Goal: Information Seeking & Learning: Learn about a topic

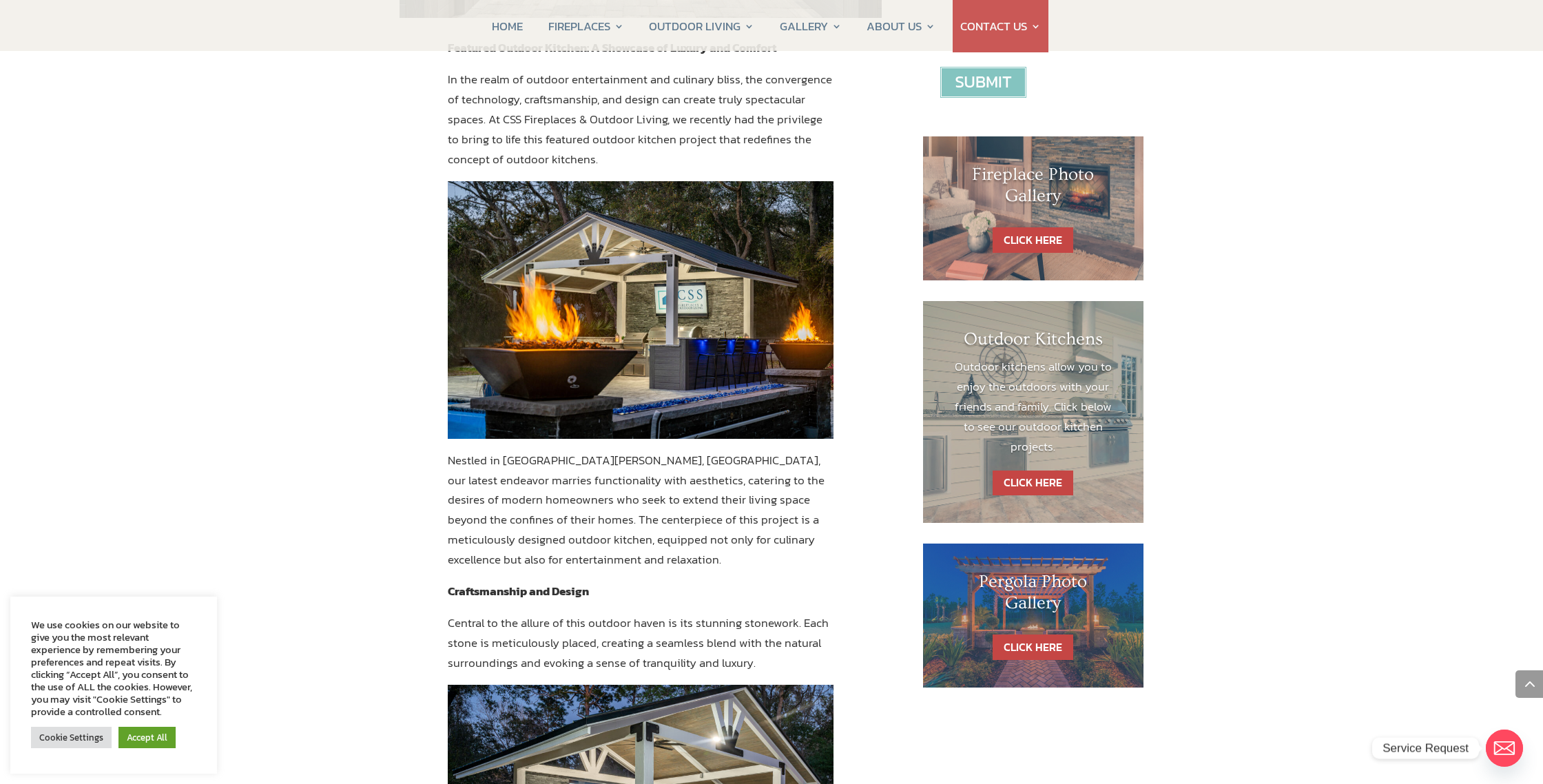
scroll to position [611, 0]
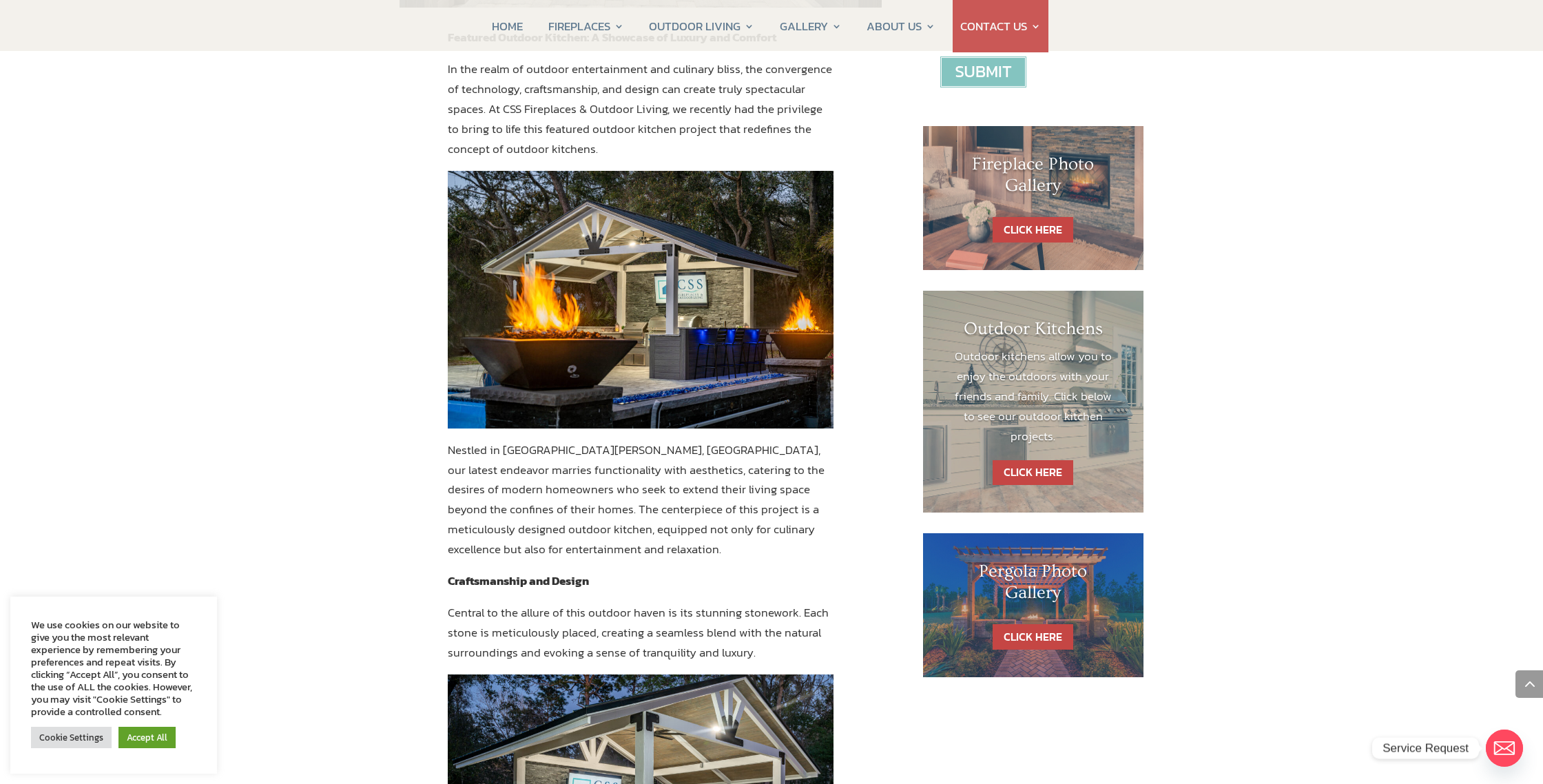
click at [1039, 470] on link "CLICK HERE" at bounding box center [1033, 473] width 81 height 26
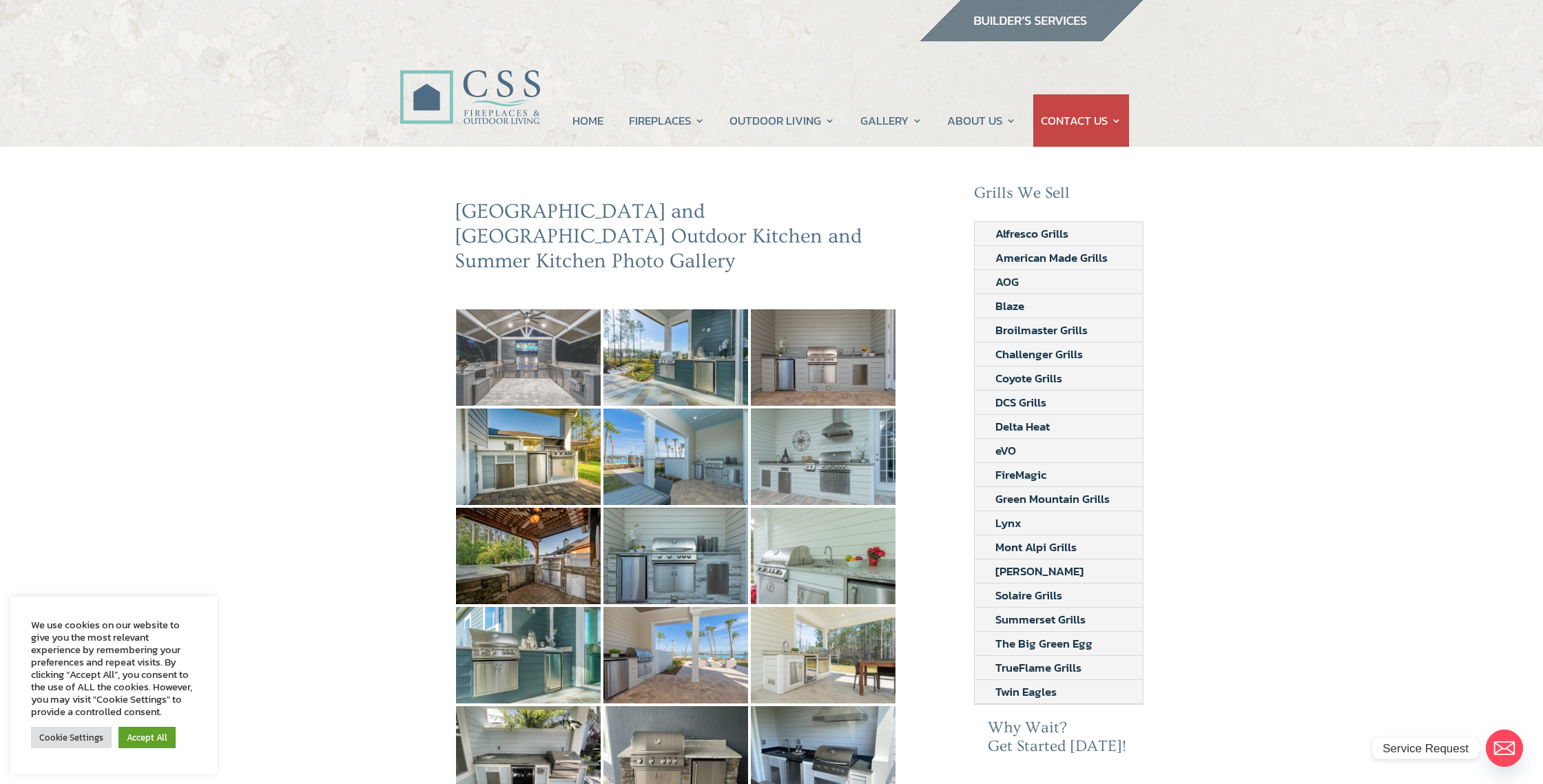
click at [526, 334] on img at bounding box center [529, 357] width 144 height 97
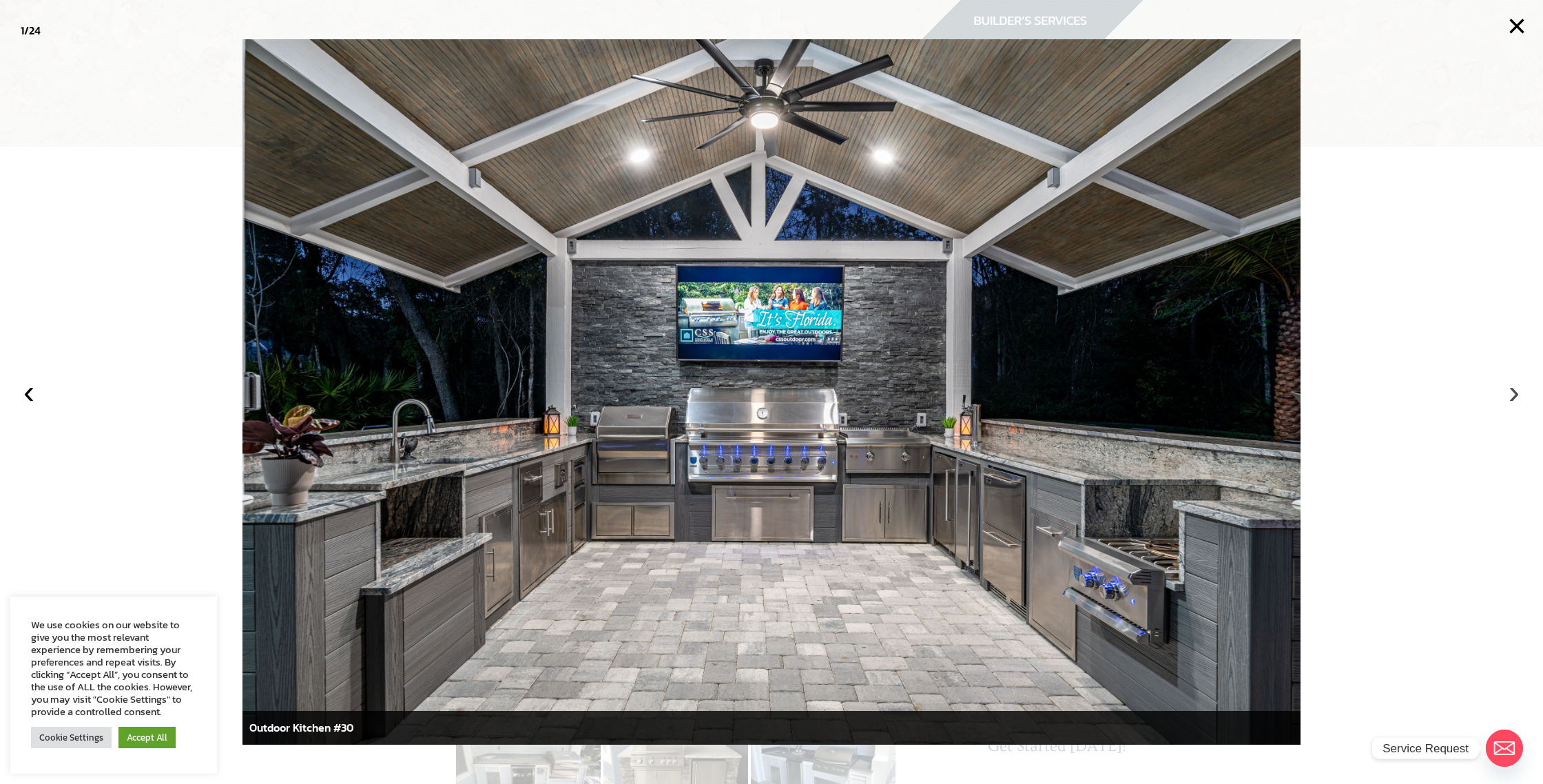
scroll to position [2, 0]
click at [1514, 401] on button "›" at bounding box center [1514, 392] width 30 height 30
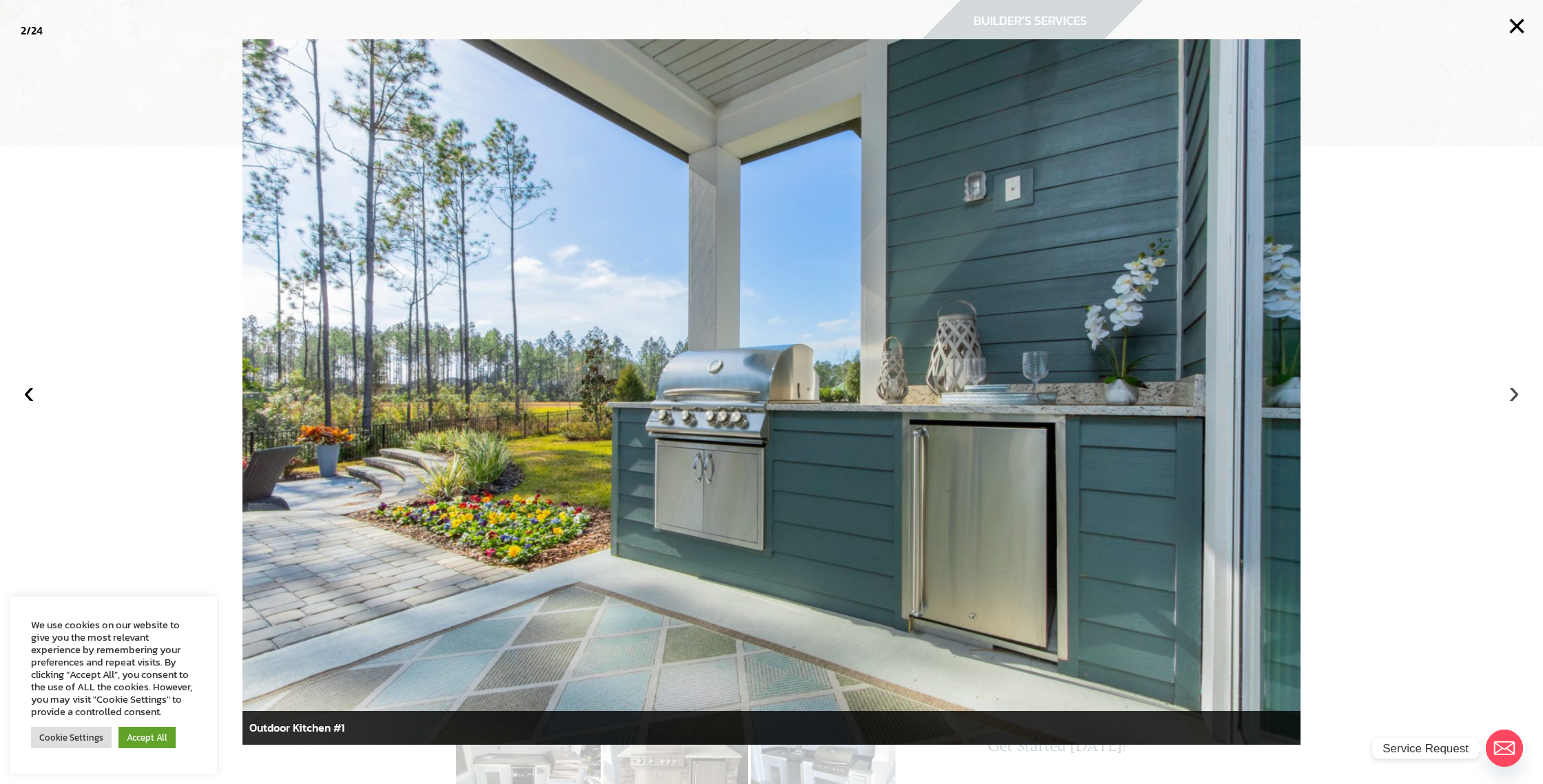
click at [1516, 397] on button "›" at bounding box center [1514, 392] width 30 height 30
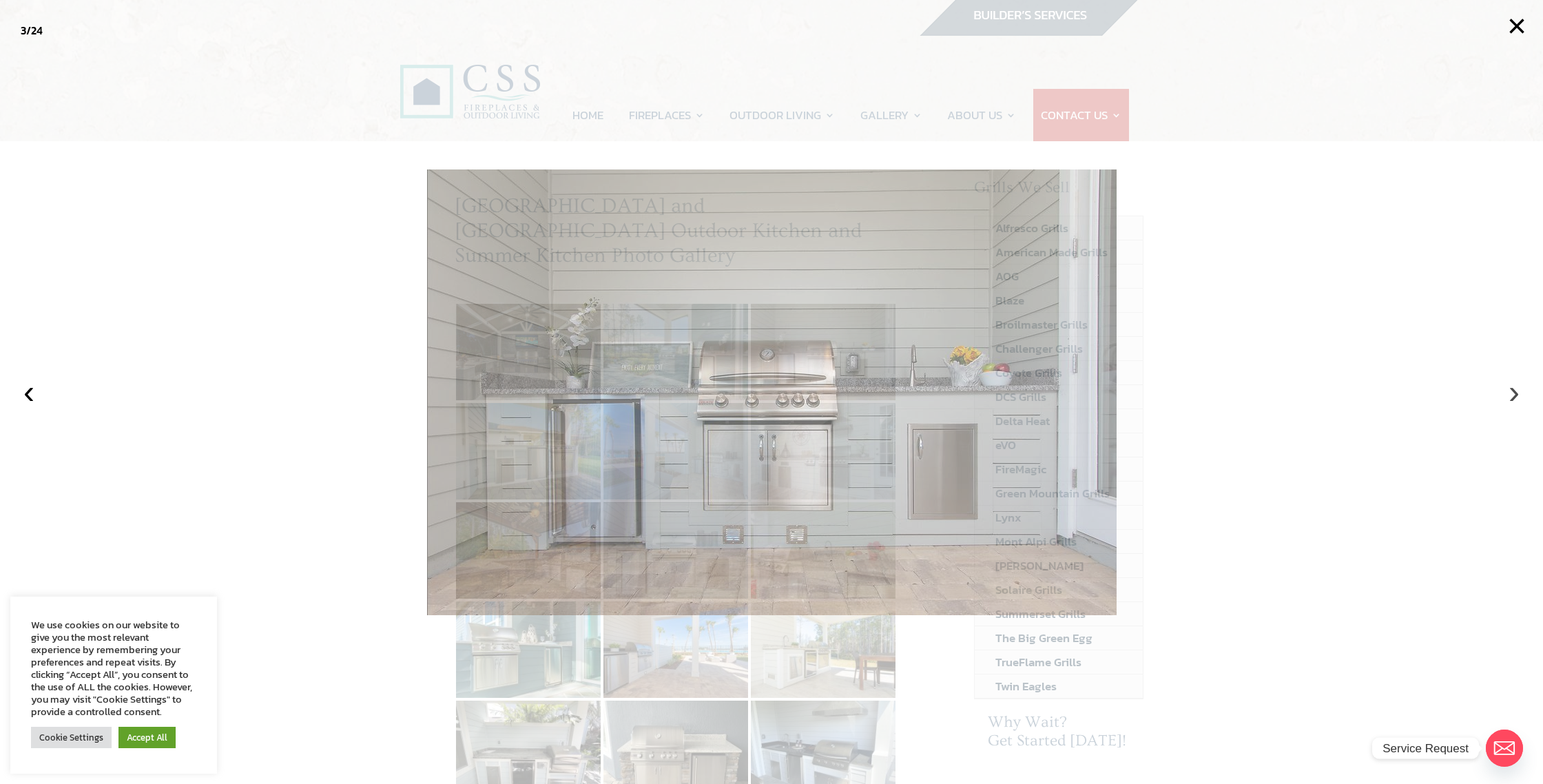
scroll to position [7, 0]
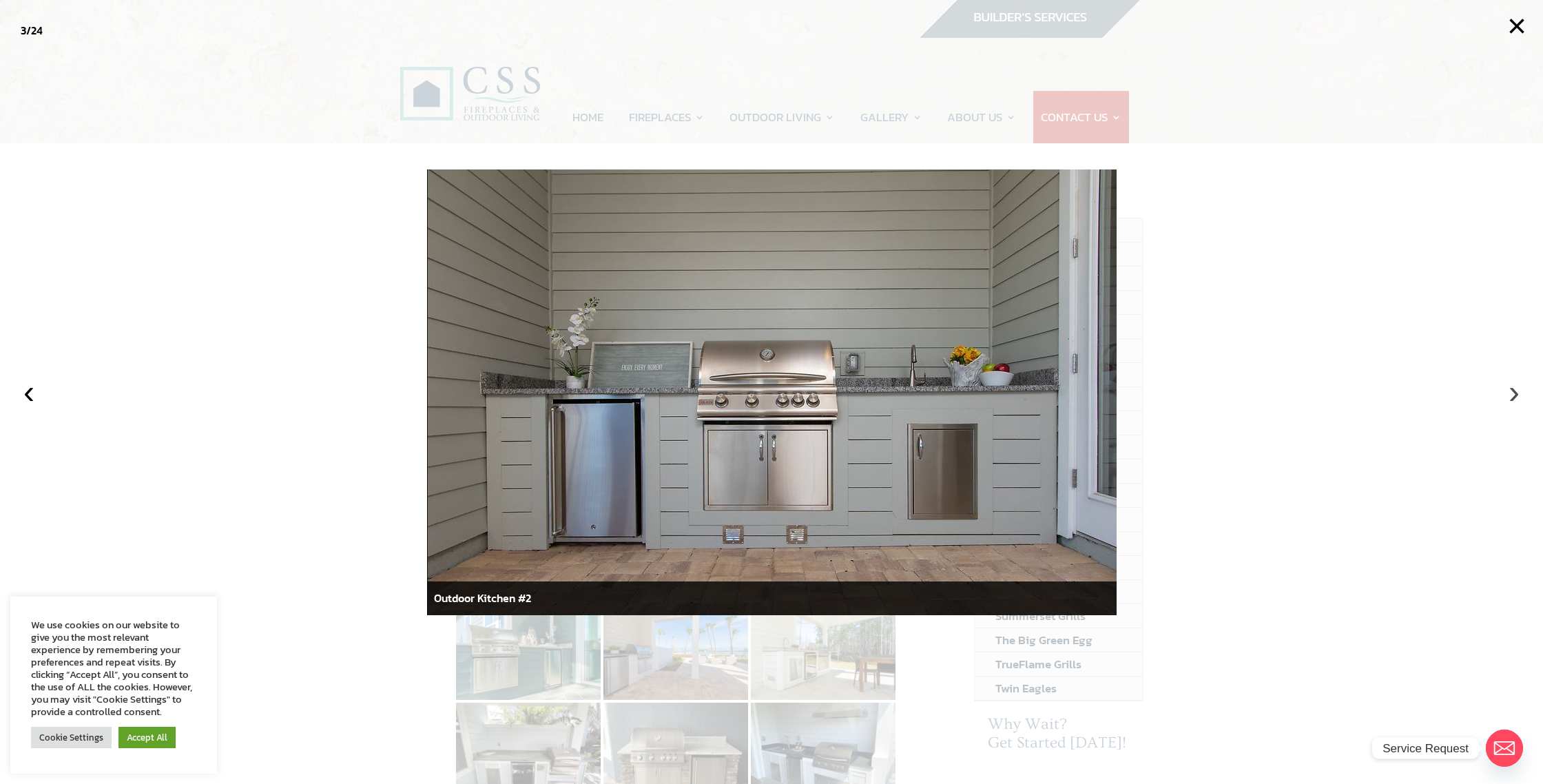
click at [1516, 398] on button "›" at bounding box center [1514, 392] width 30 height 30
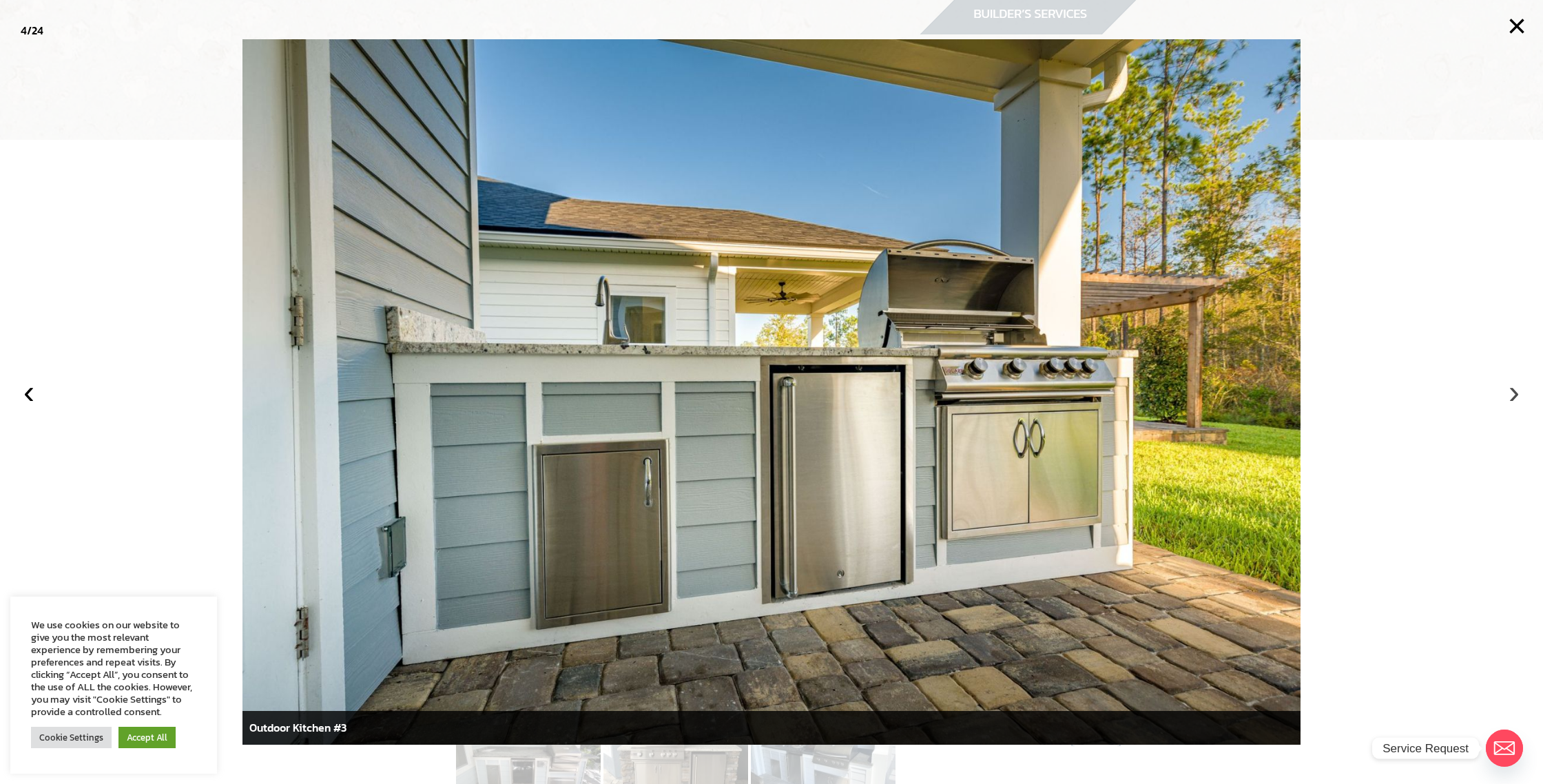
click at [1516, 398] on button "›" at bounding box center [1514, 392] width 30 height 30
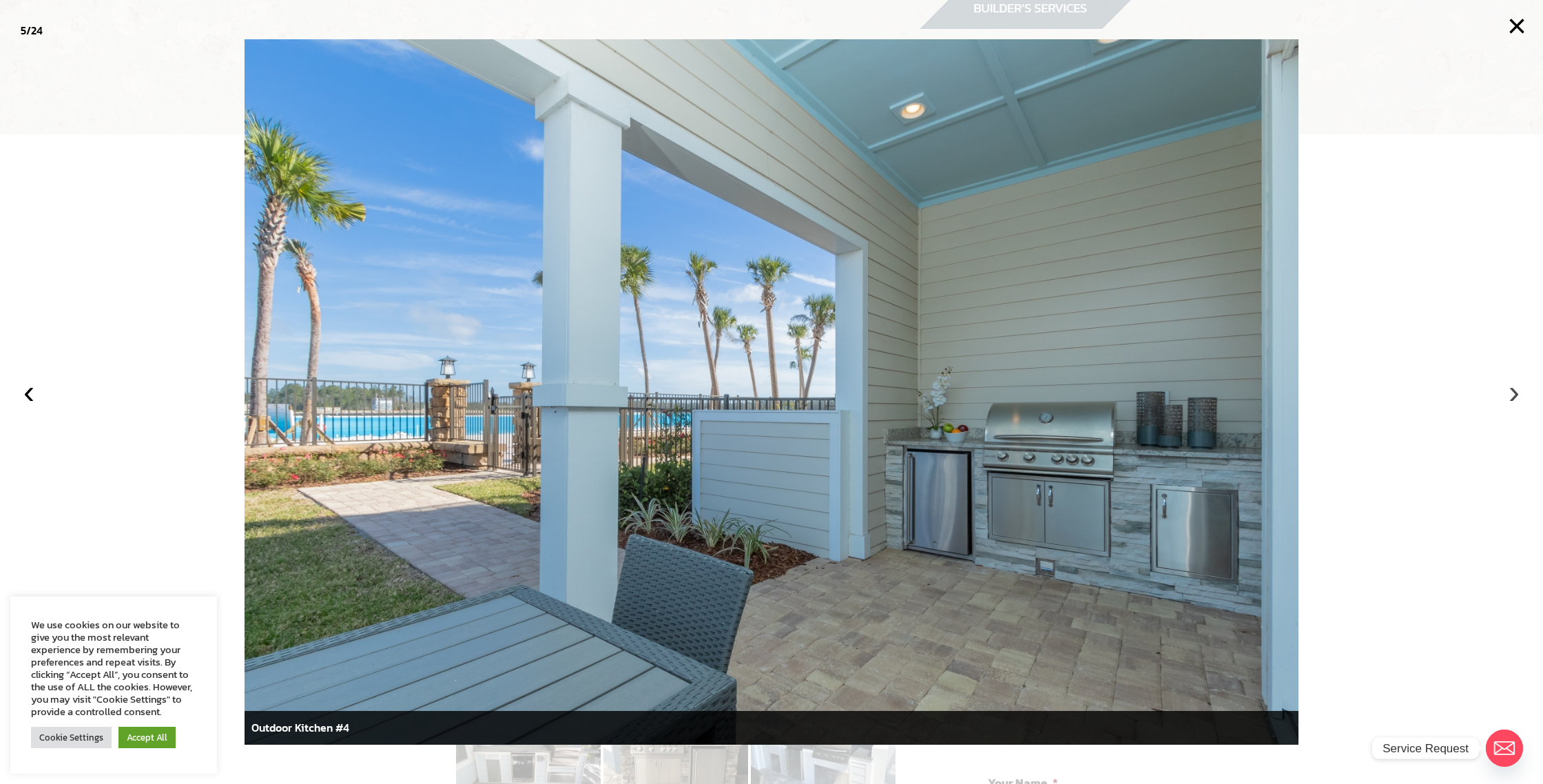
scroll to position [11, 0]
click at [1516, 398] on button "›" at bounding box center [1514, 392] width 30 height 30
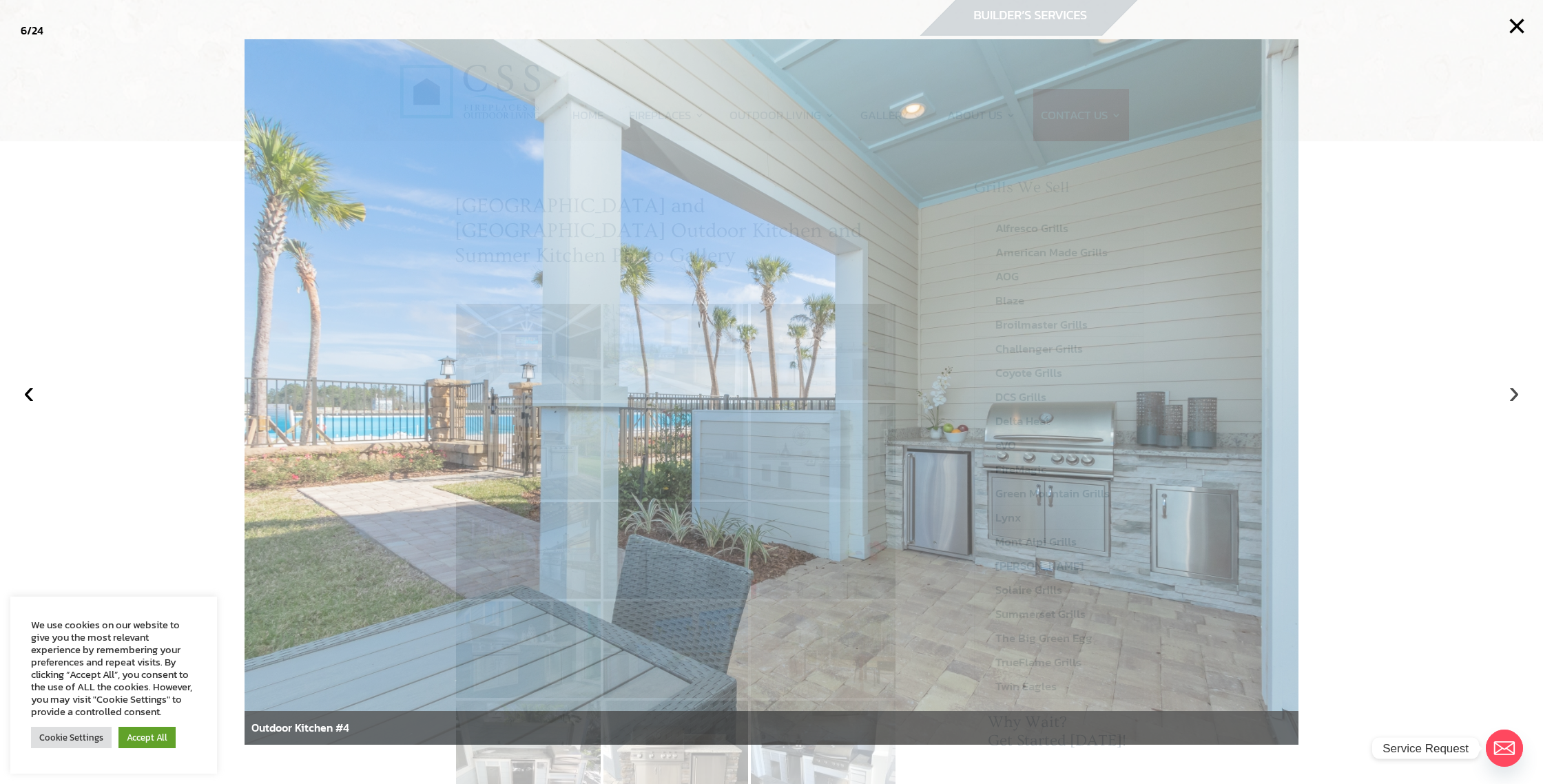
scroll to position [7, 0]
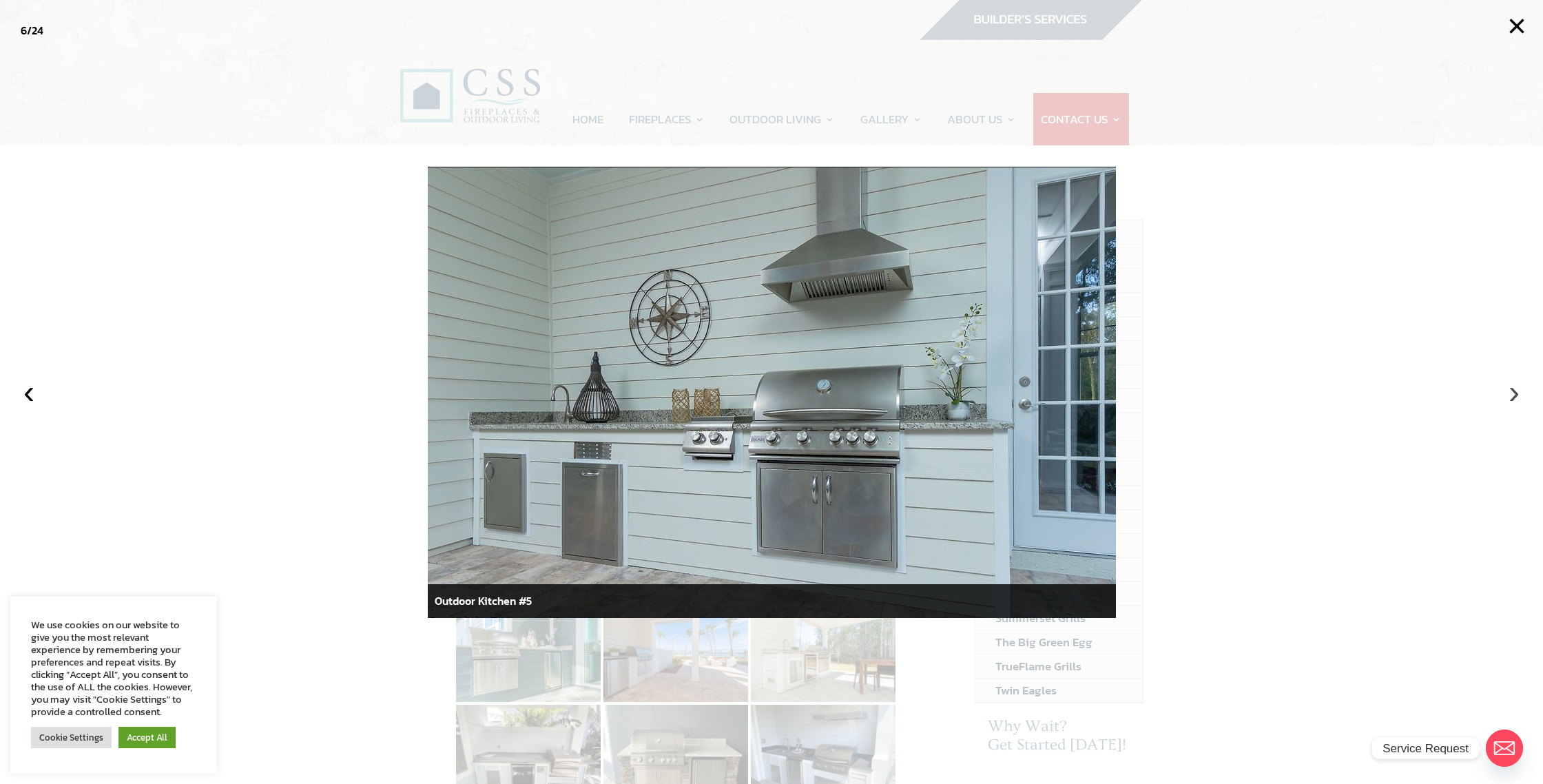
click at [1516, 398] on button "›" at bounding box center [1514, 392] width 30 height 30
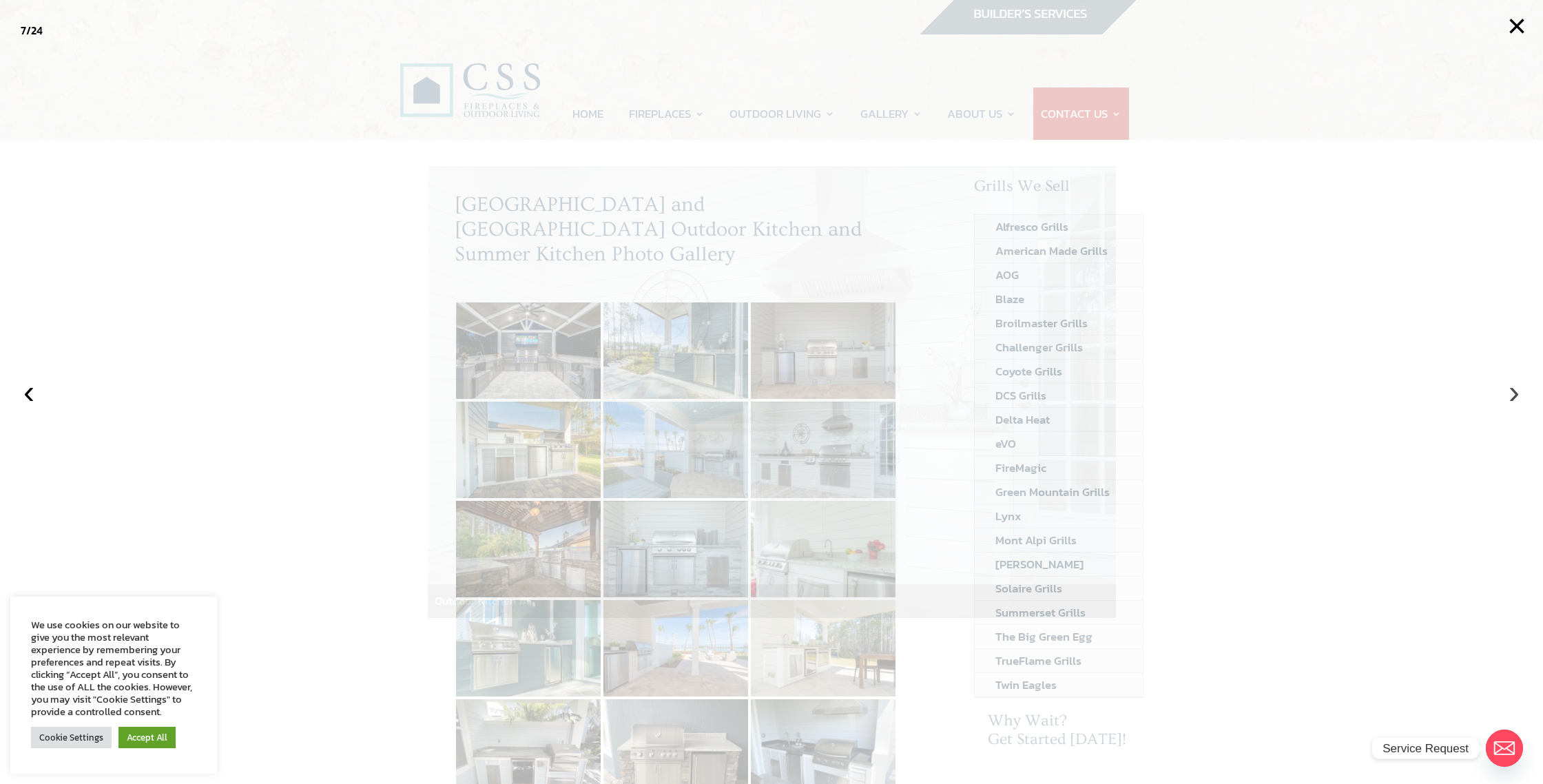
scroll to position [5, 0]
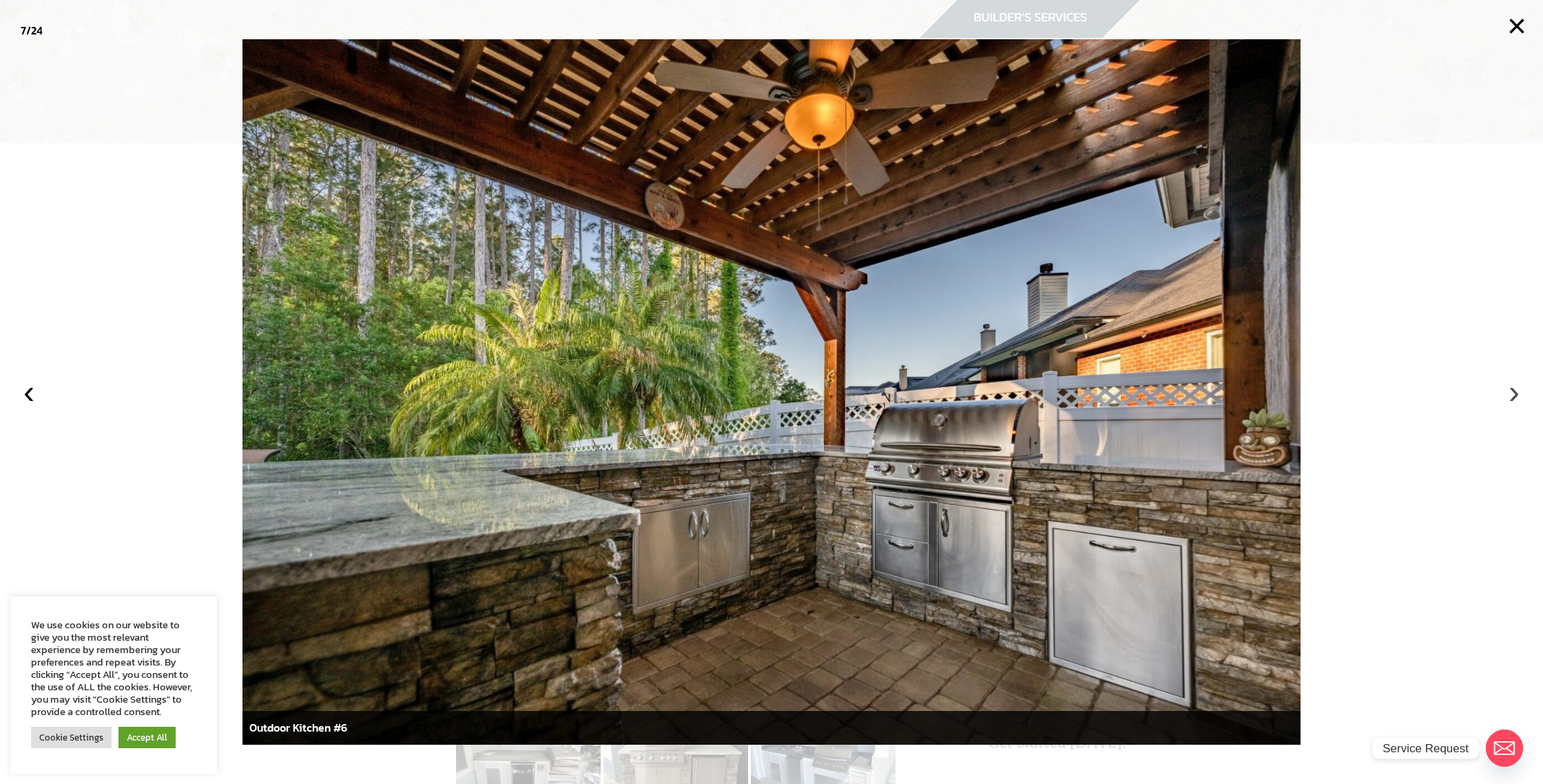
click at [1516, 398] on button "›" at bounding box center [1514, 392] width 30 height 30
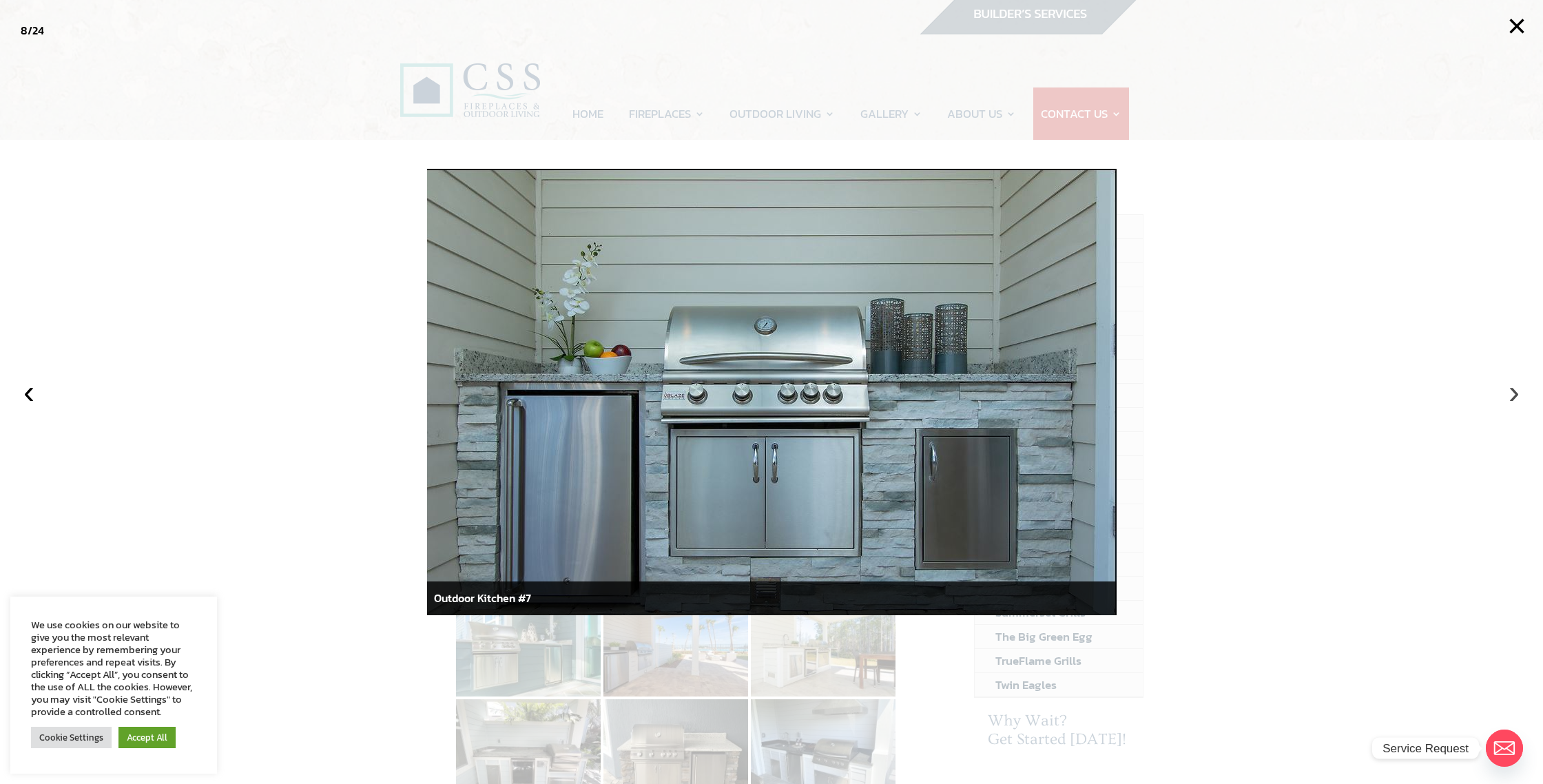
scroll to position [0, 0]
click at [1516, 398] on button "›" at bounding box center [1514, 392] width 30 height 30
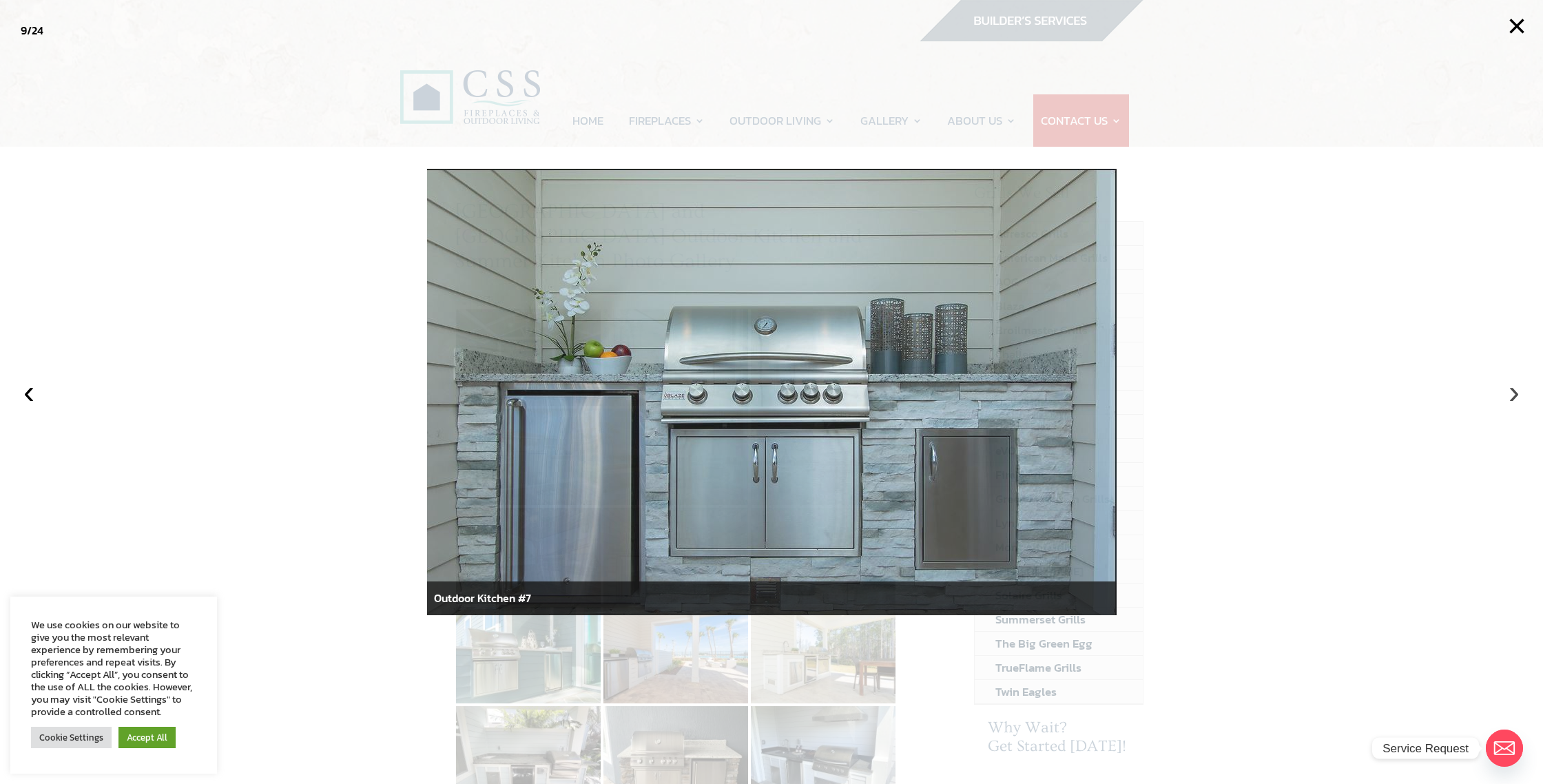
scroll to position [7, 0]
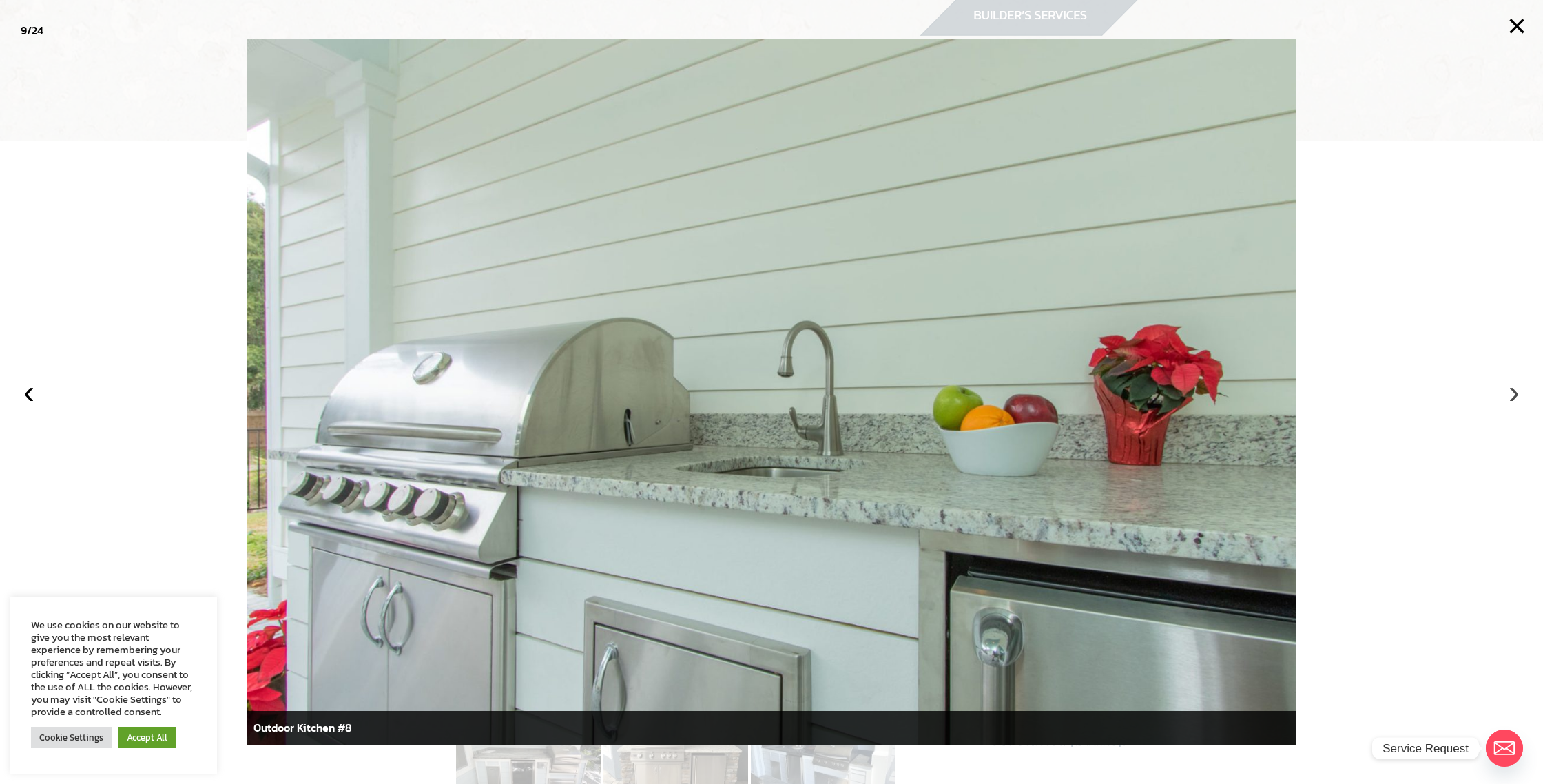
click at [1516, 398] on button "›" at bounding box center [1514, 392] width 30 height 30
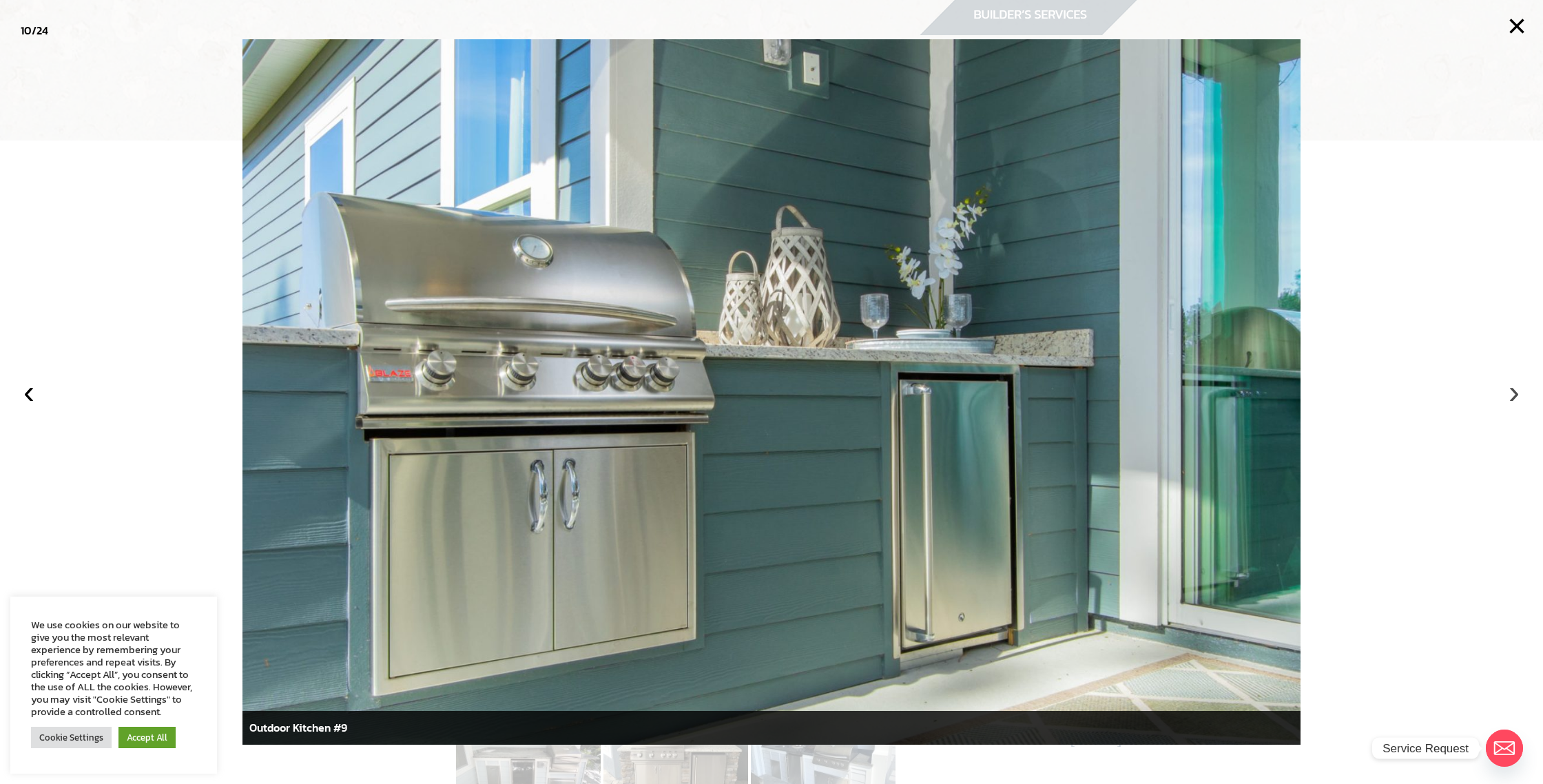
click at [1516, 398] on button "›" at bounding box center [1514, 392] width 30 height 30
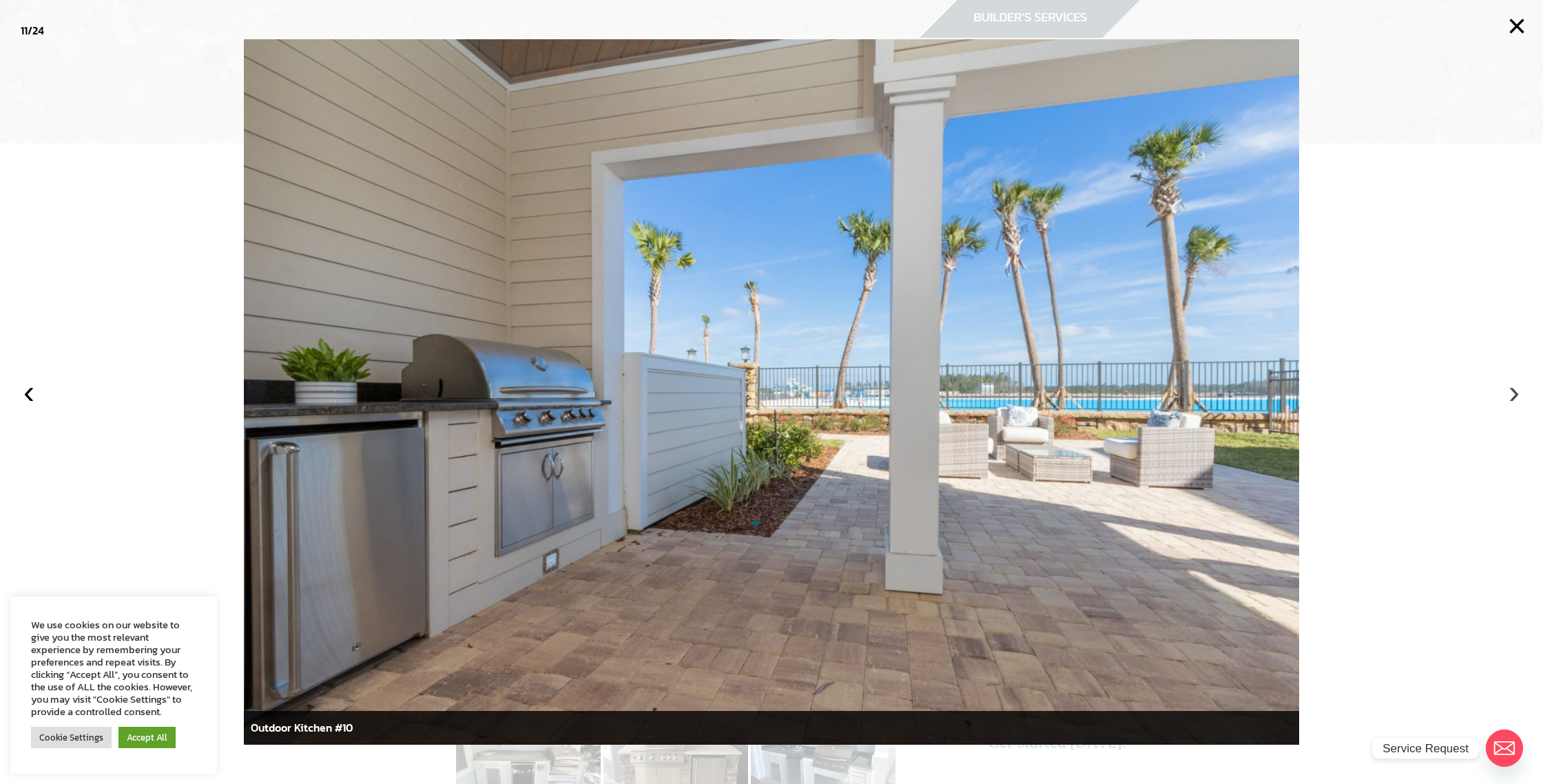
click at [1516, 398] on button "›" at bounding box center [1514, 392] width 30 height 30
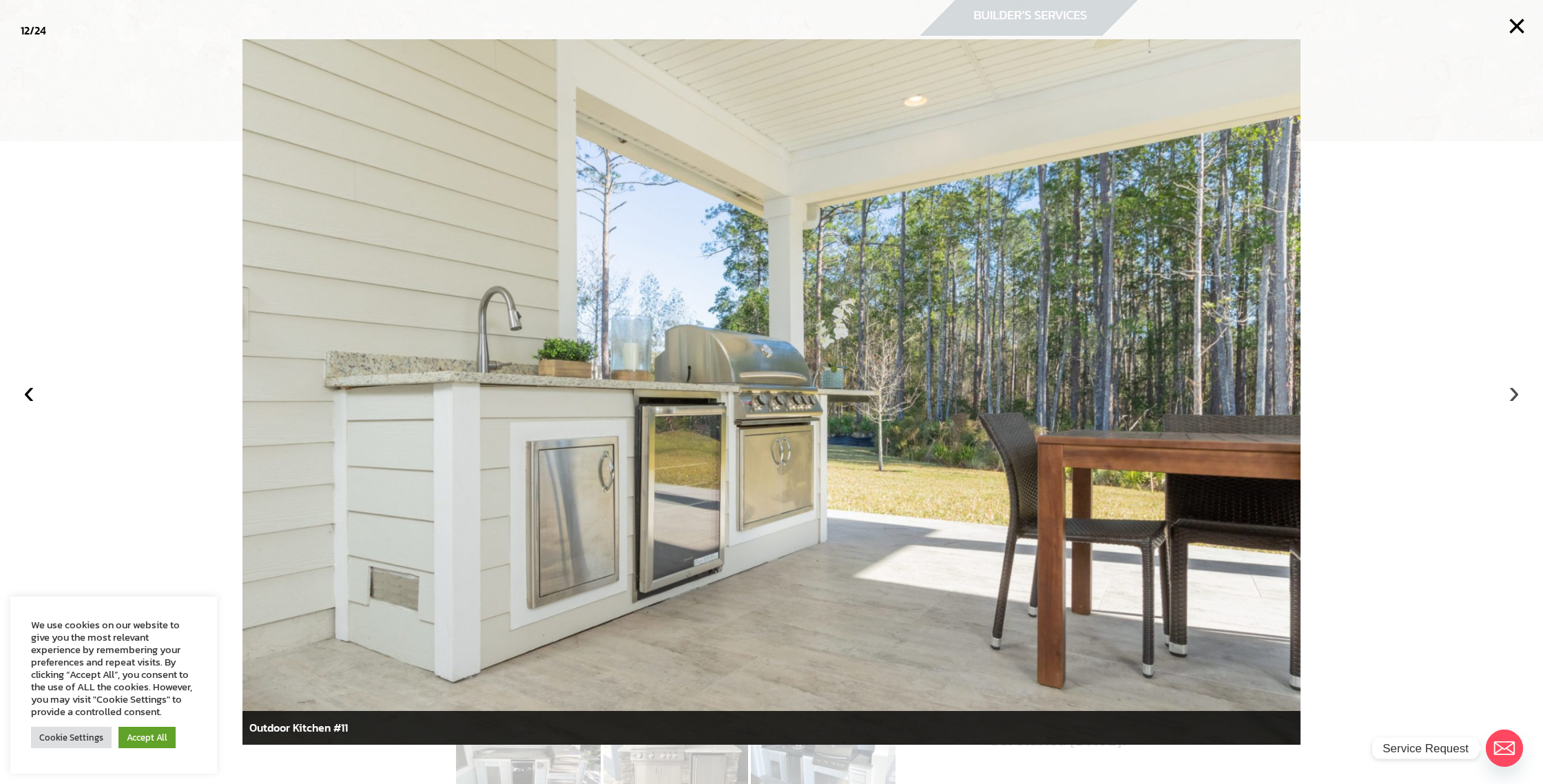
click at [1516, 398] on button "›" at bounding box center [1514, 392] width 30 height 30
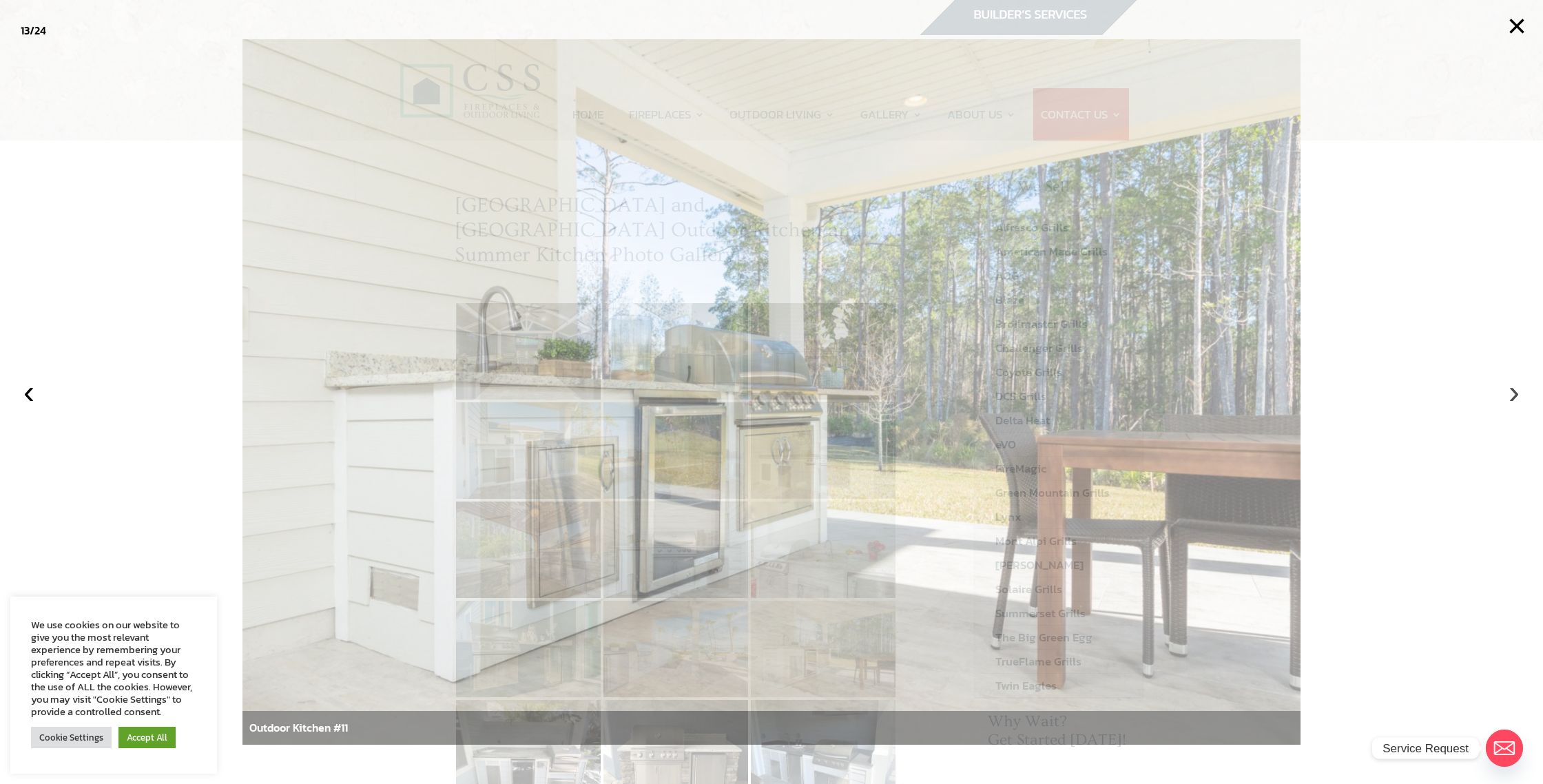
scroll to position [10, 0]
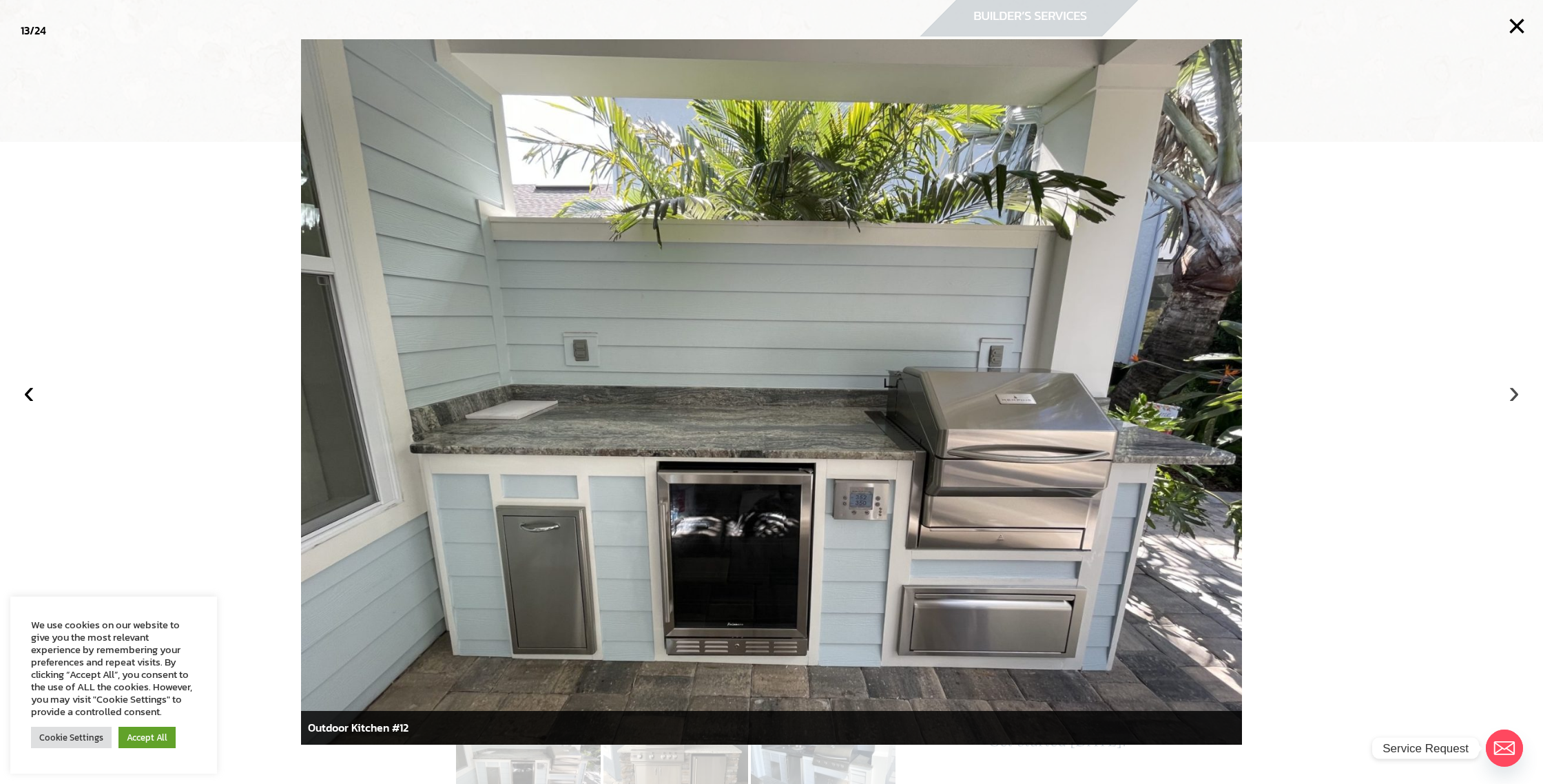
click at [1516, 398] on button "›" at bounding box center [1514, 392] width 30 height 30
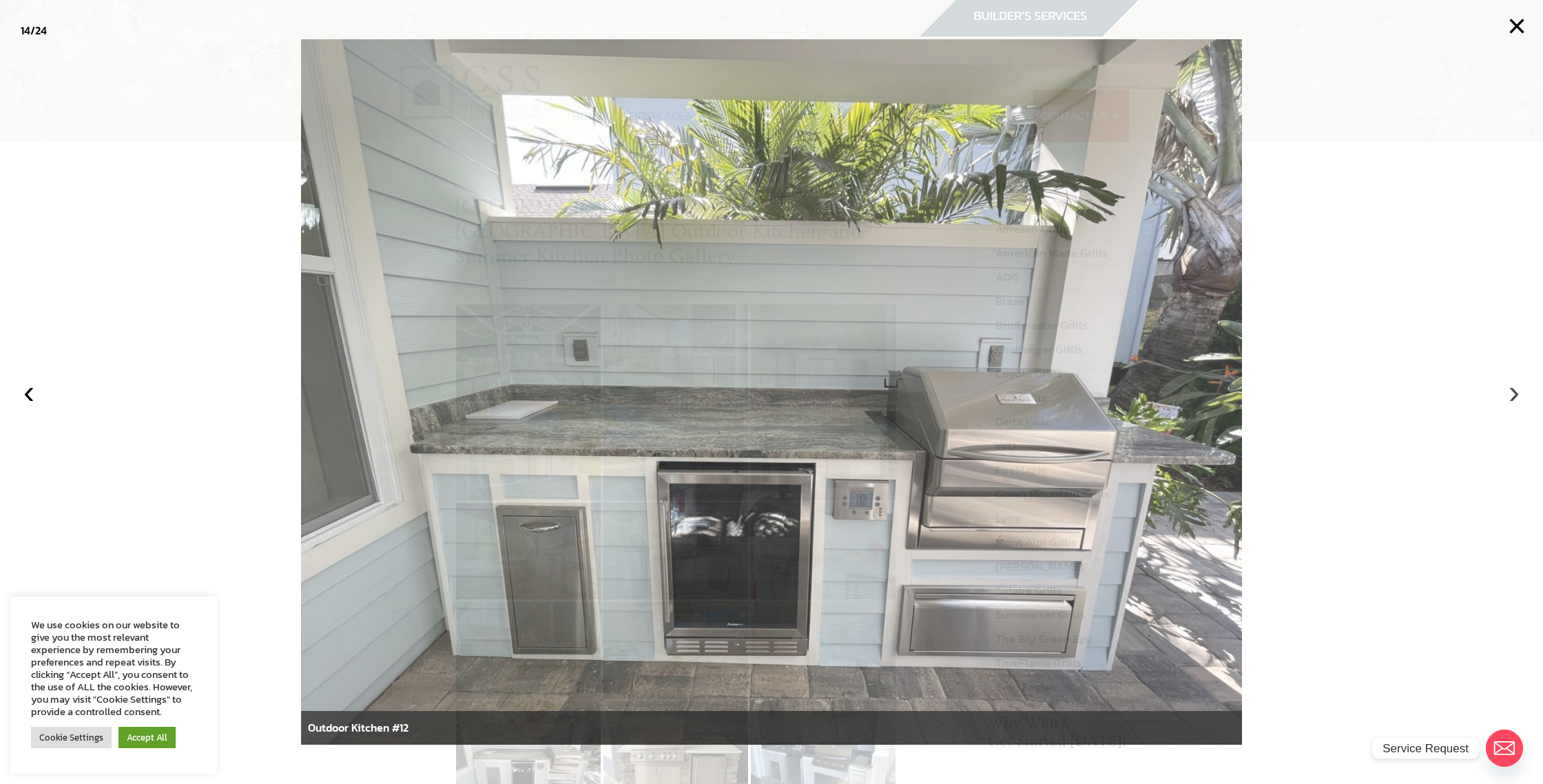
scroll to position [7, 0]
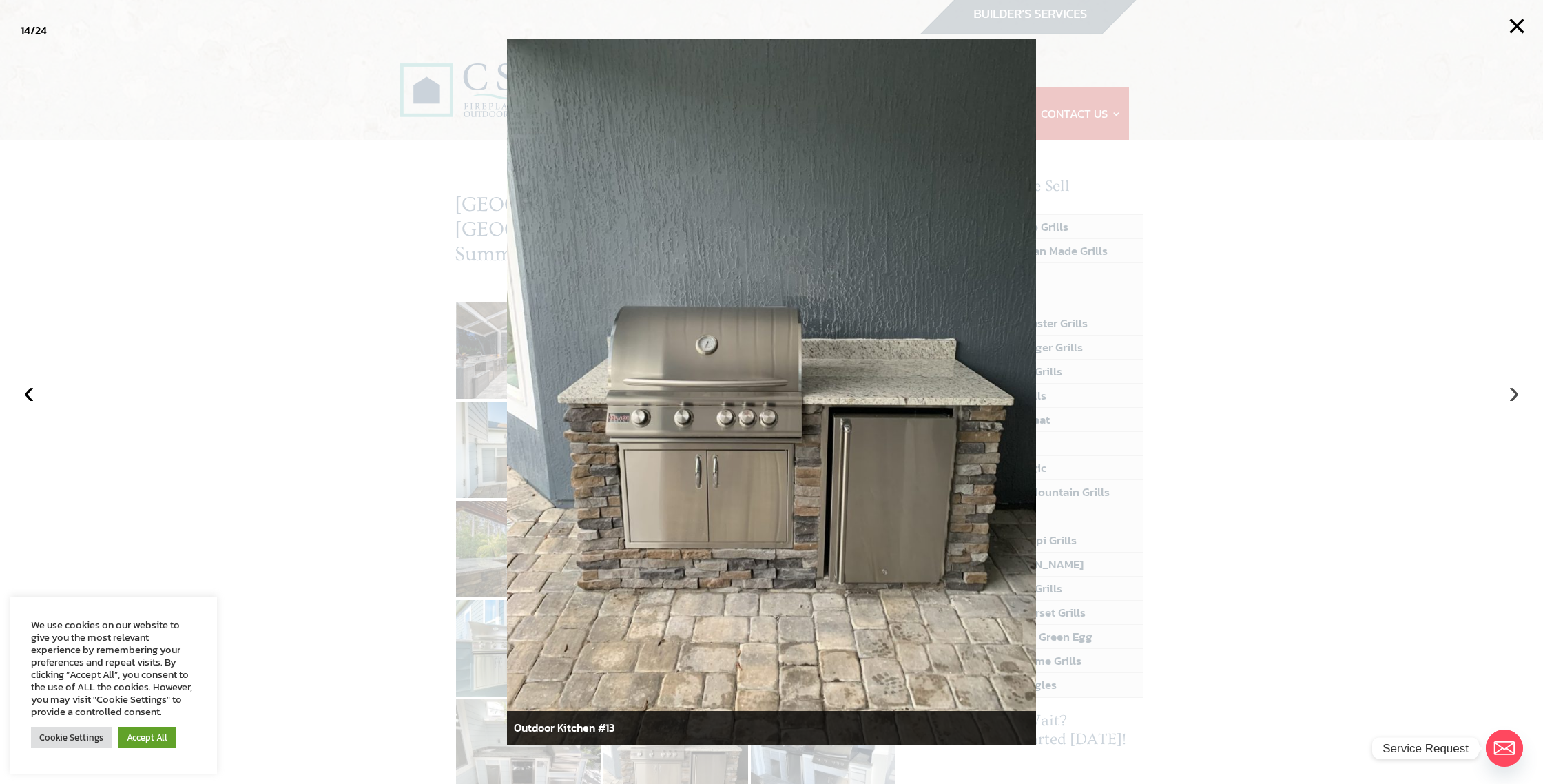
click at [1516, 398] on button "›" at bounding box center [1514, 392] width 30 height 30
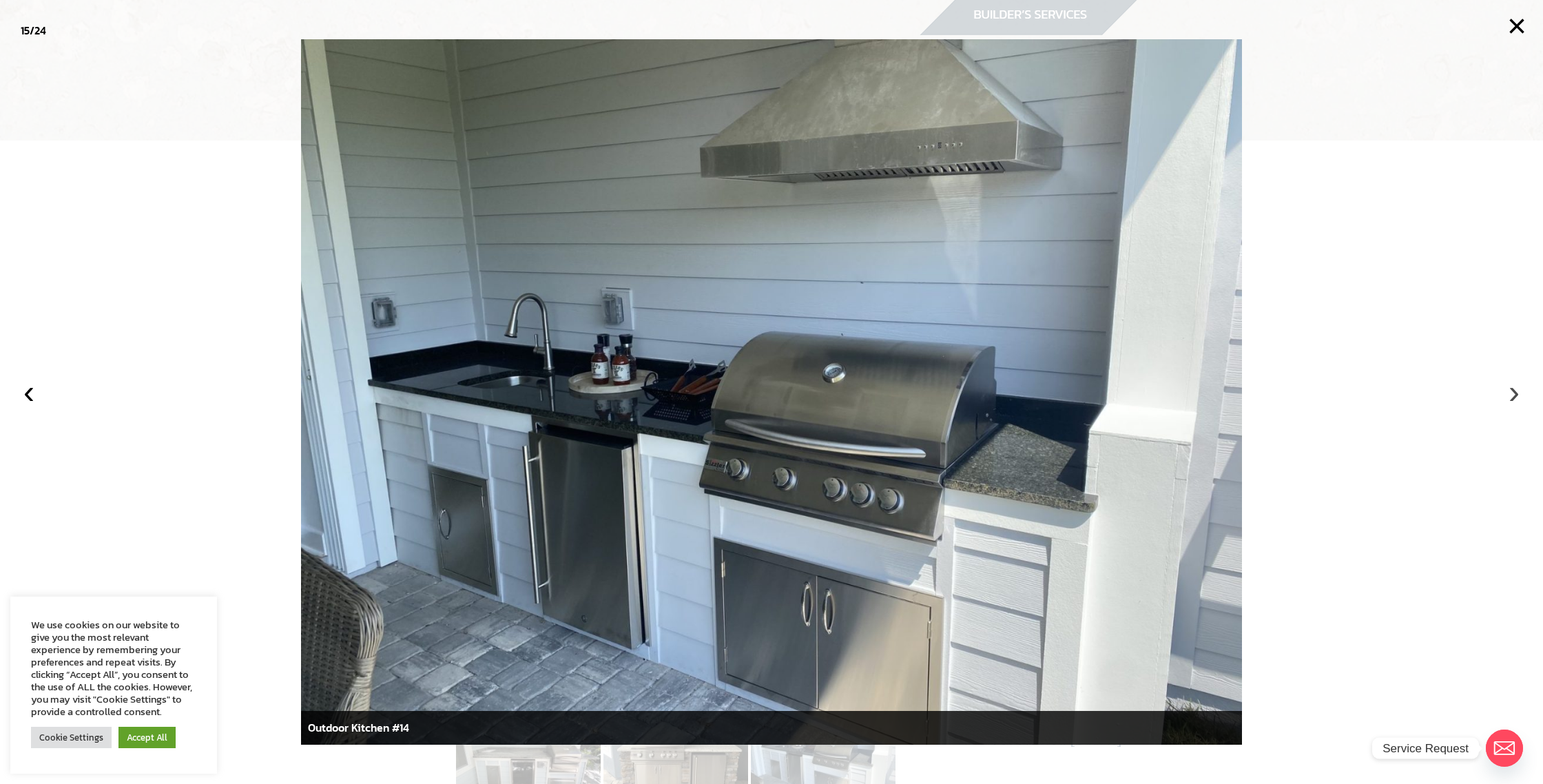
click at [1516, 398] on button "›" at bounding box center [1514, 392] width 30 height 30
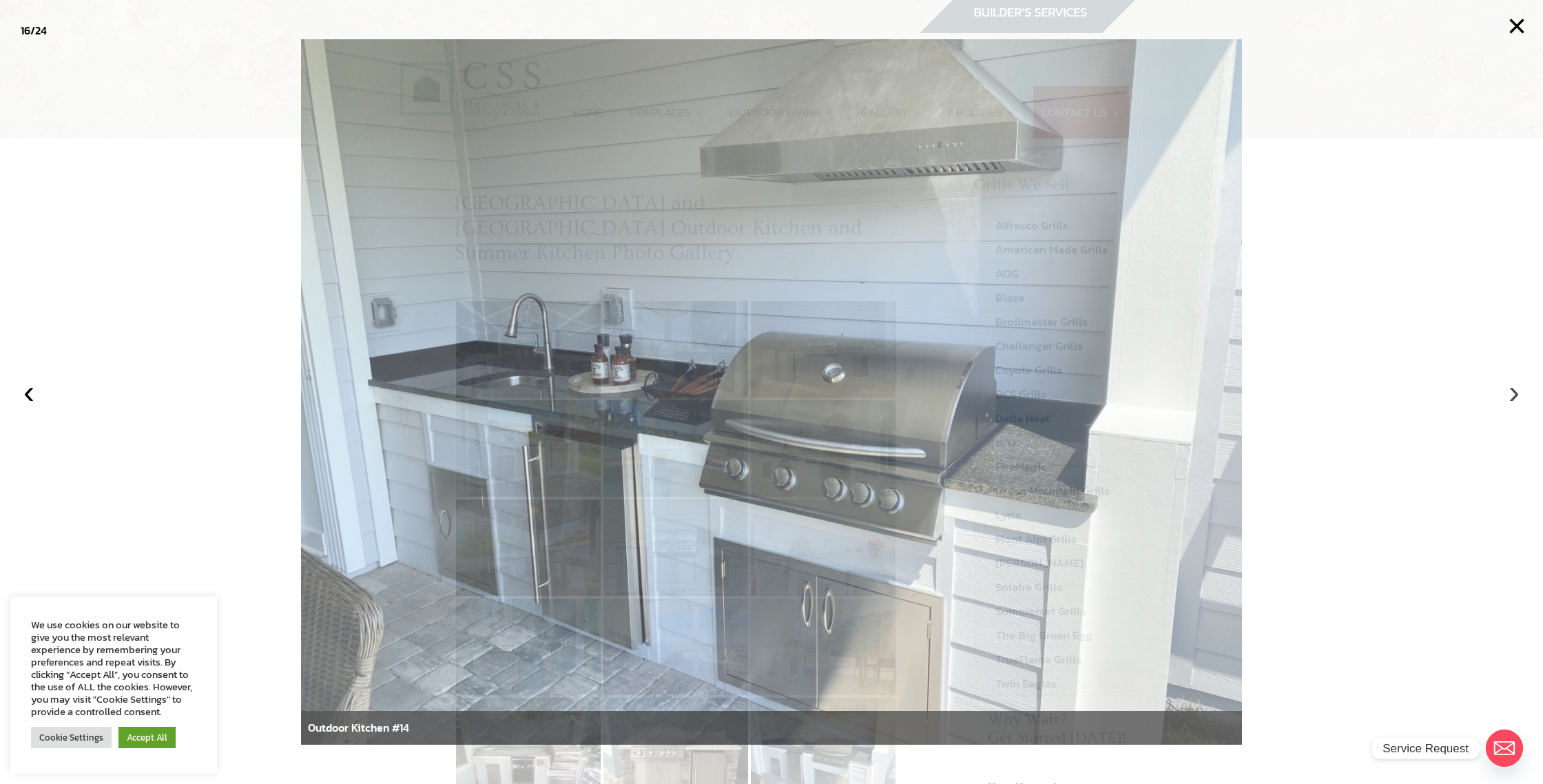
scroll to position [11, 0]
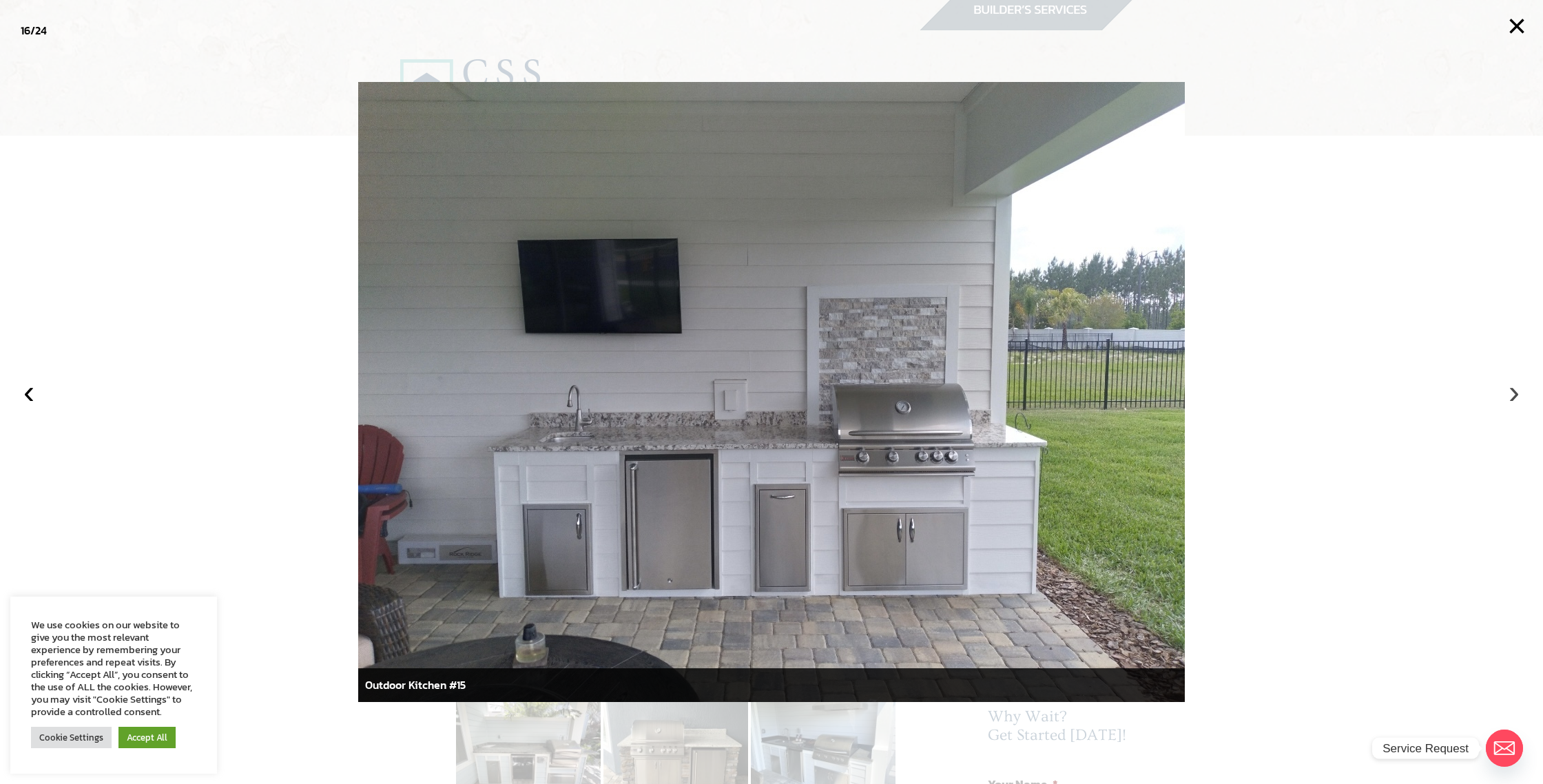
click at [1516, 398] on button "›" at bounding box center [1514, 392] width 30 height 30
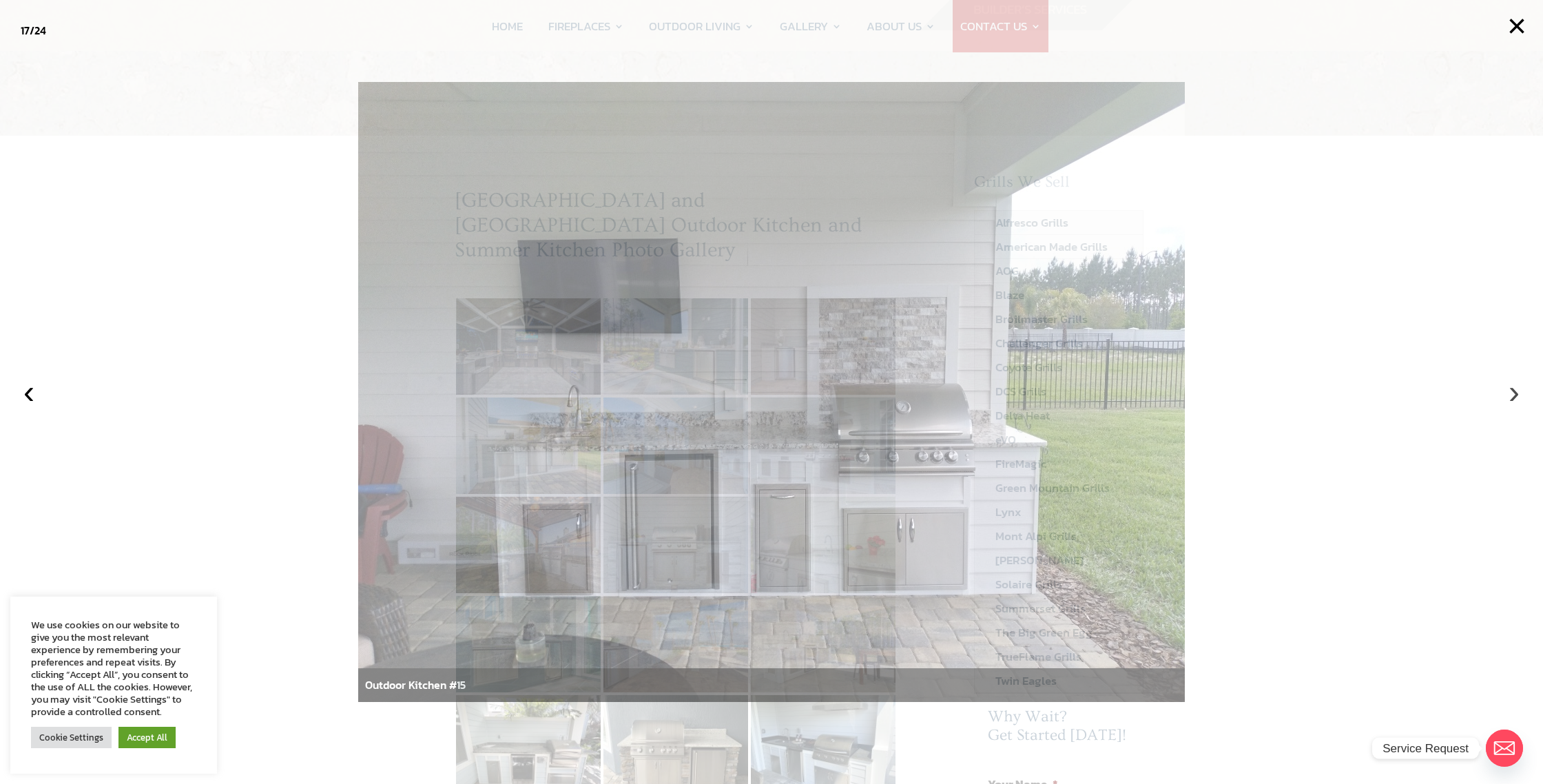
scroll to position [14, 0]
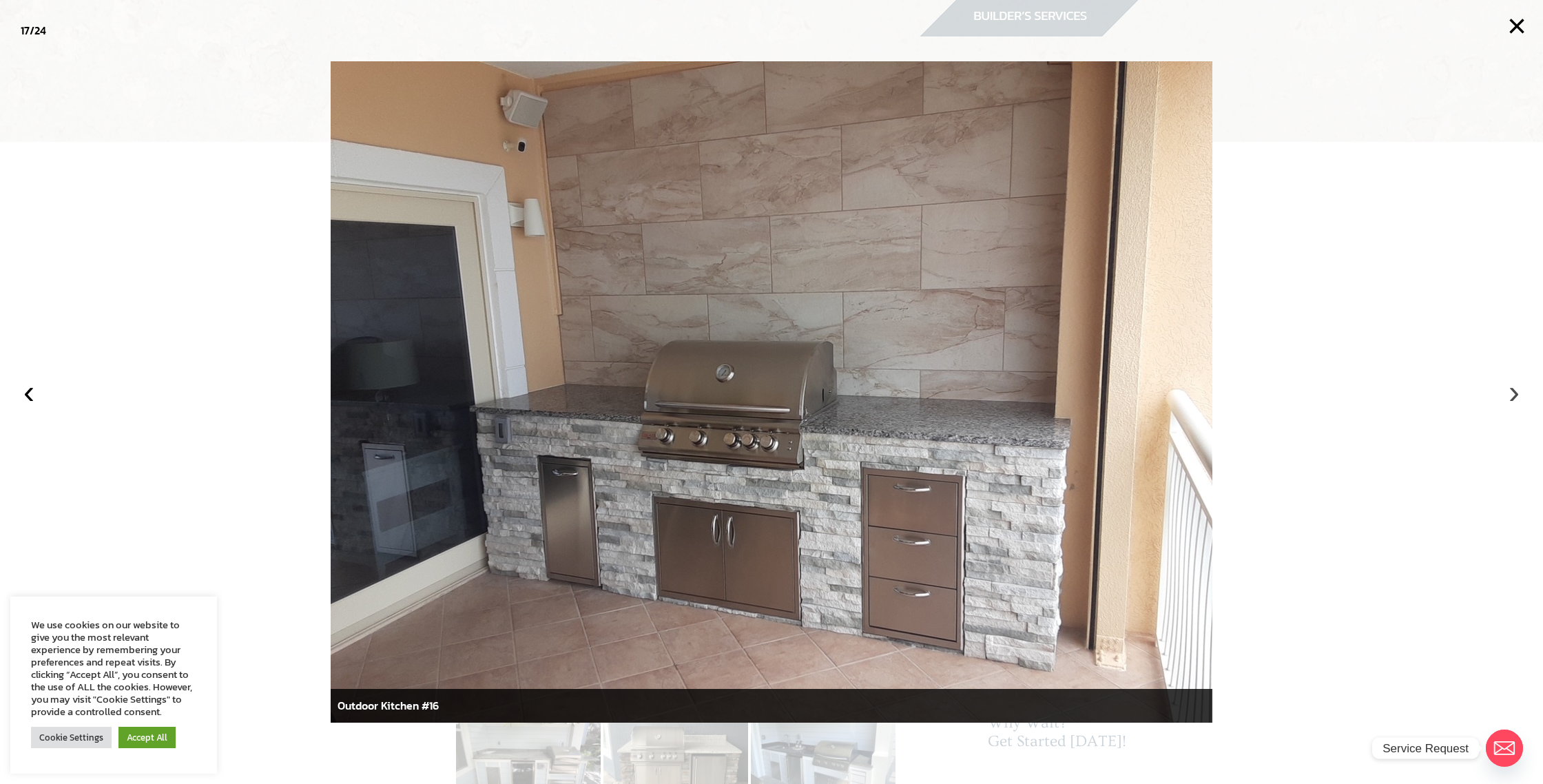
click at [1516, 398] on button "›" at bounding box center [1514, 392] width 30 height 30
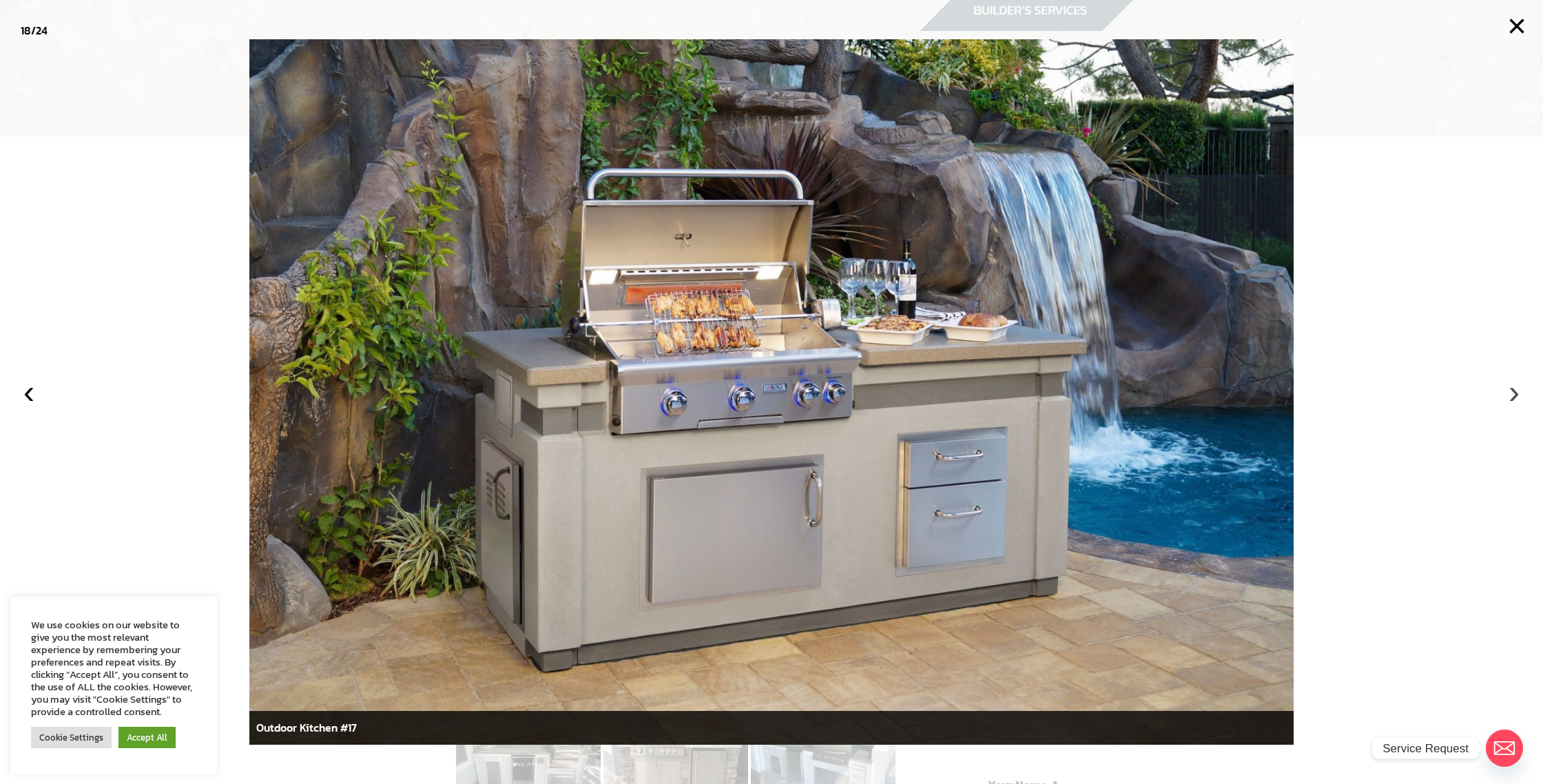
scroll to position [7, 0]
click at [1516, 398] on button "›" at bounding box center [1514, 392] width 30 height 30
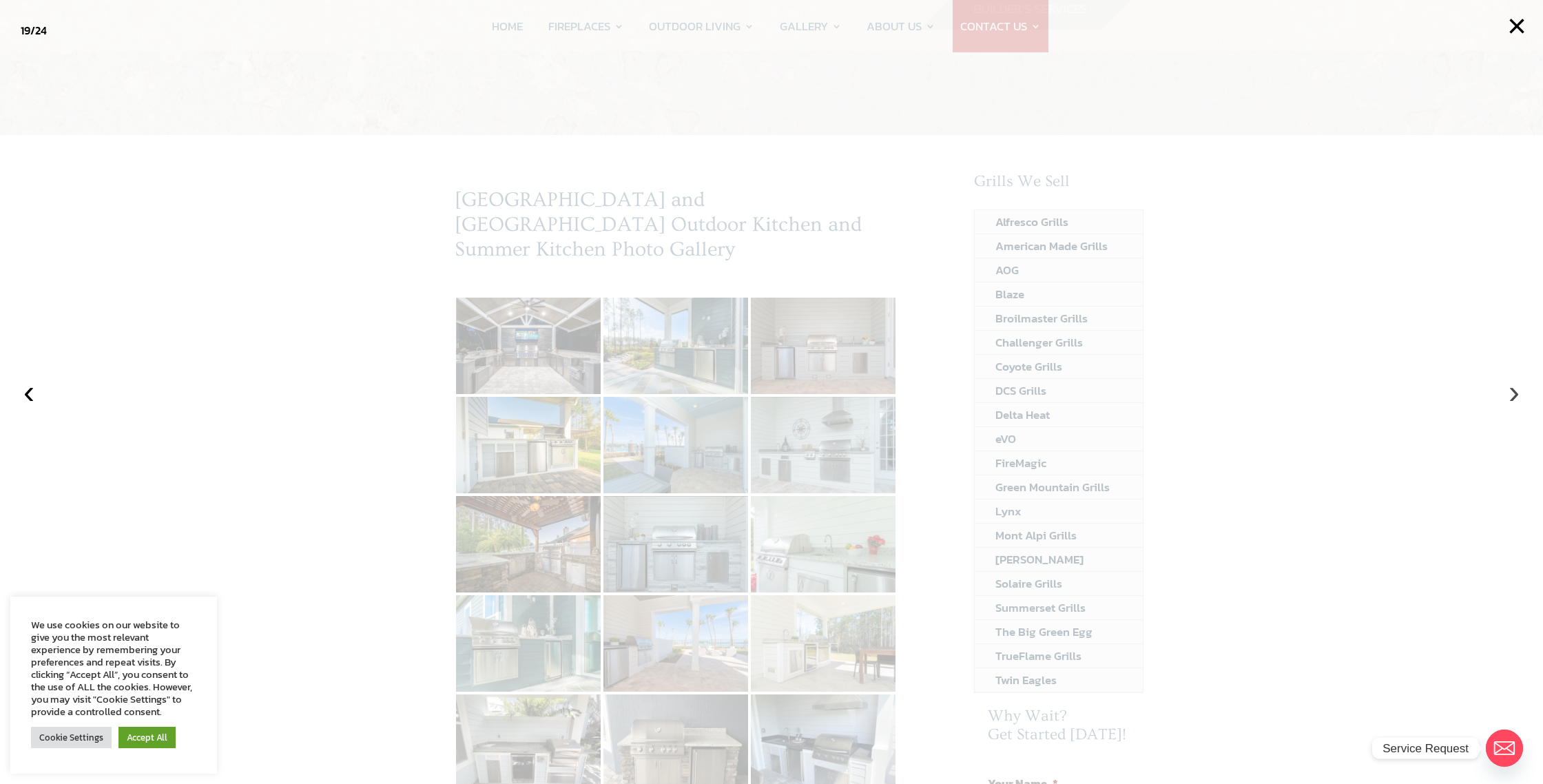
scroll to position [13, 0]
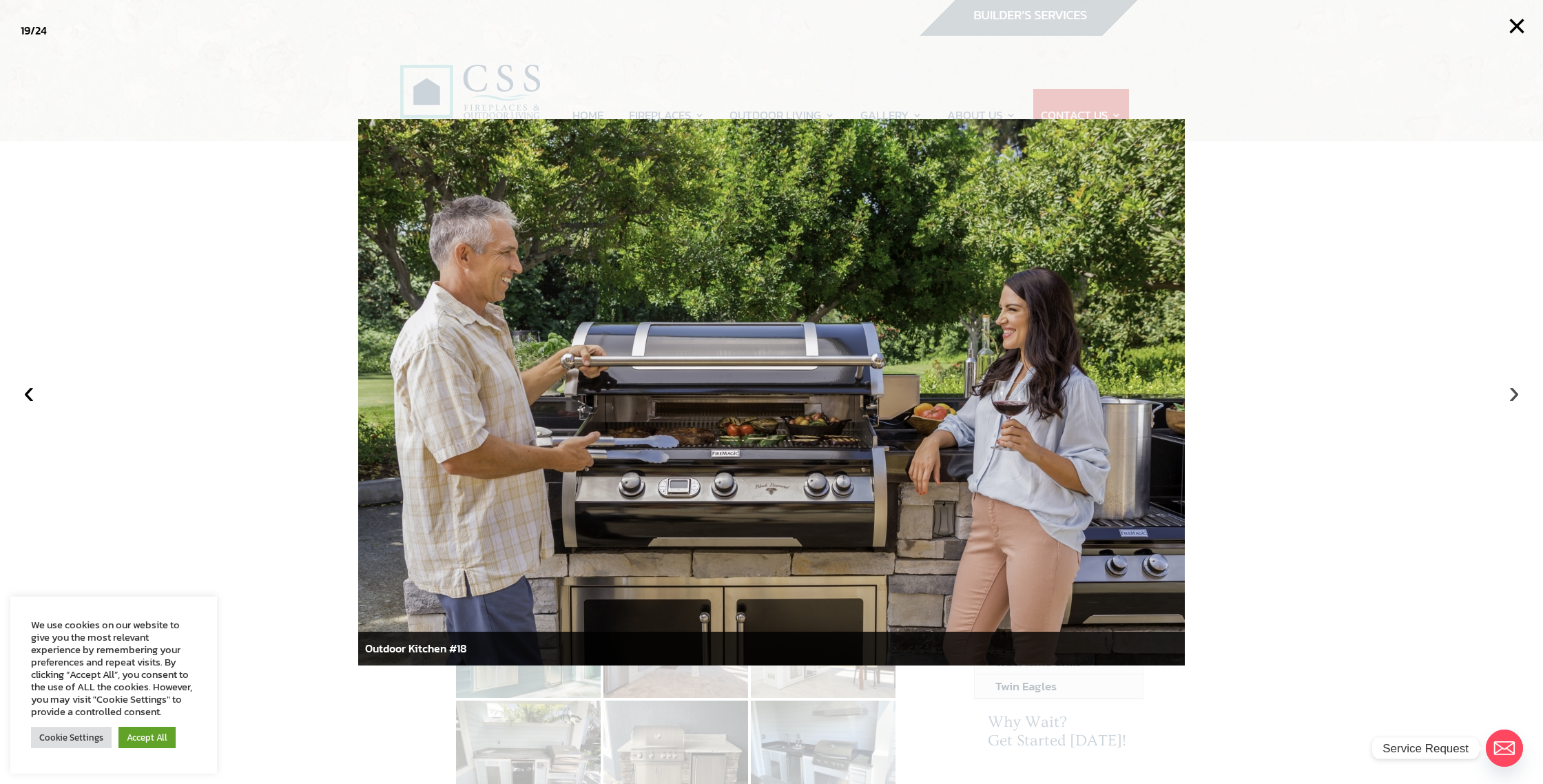
click at [1516, 398] on button "›" at bounding box center [1514, 392] width 30 height 30
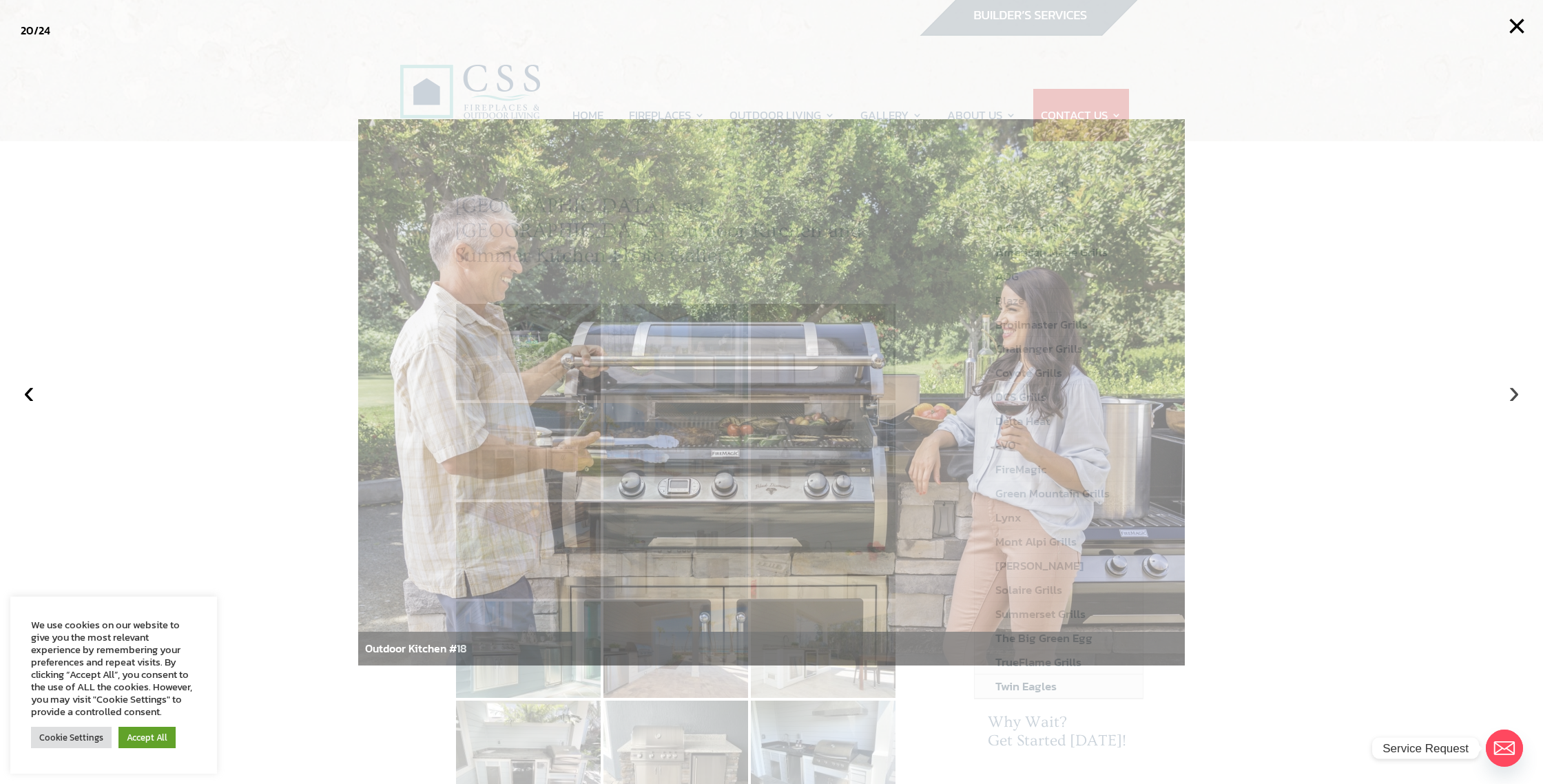
scroll to position [11, 0]
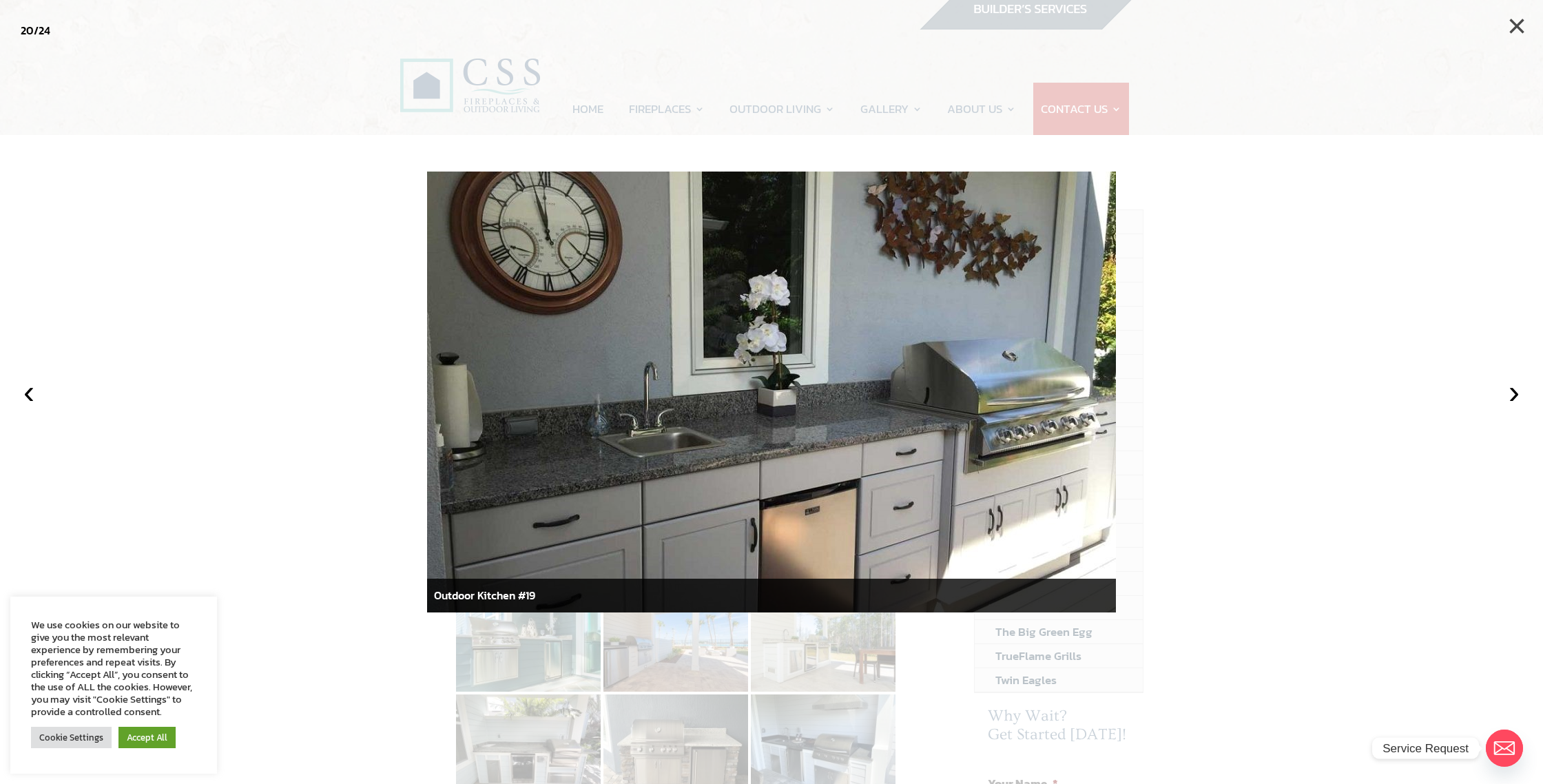
click at [1518, 26] on button "×" at bounding box center [1517, 26] width 30 height 30
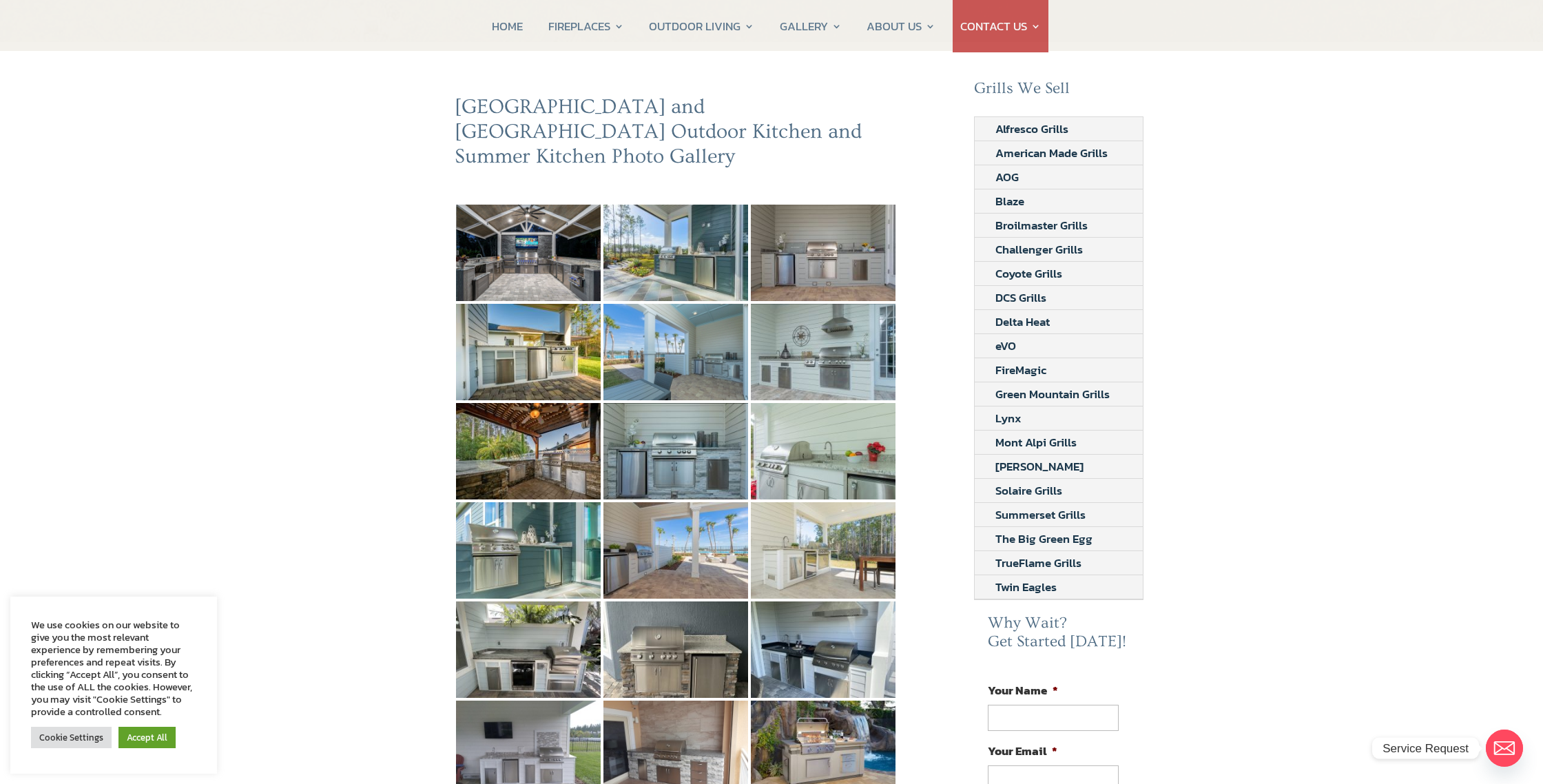
scroll to position [0, 0]
